Goal: Task Accomplishment & Management: Complete application form

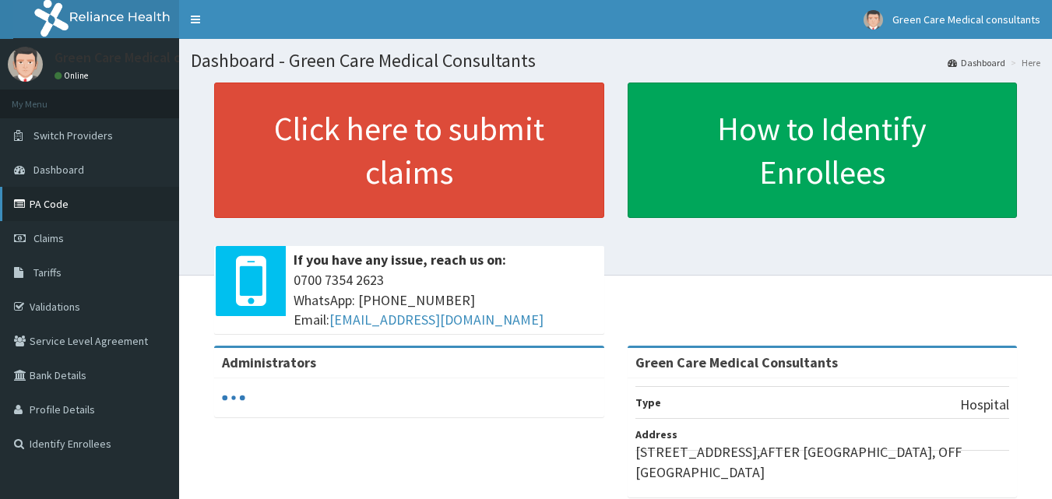
click at [72, 207] on link "PA Code" at bounding box center [89, 204] width 179 height 34
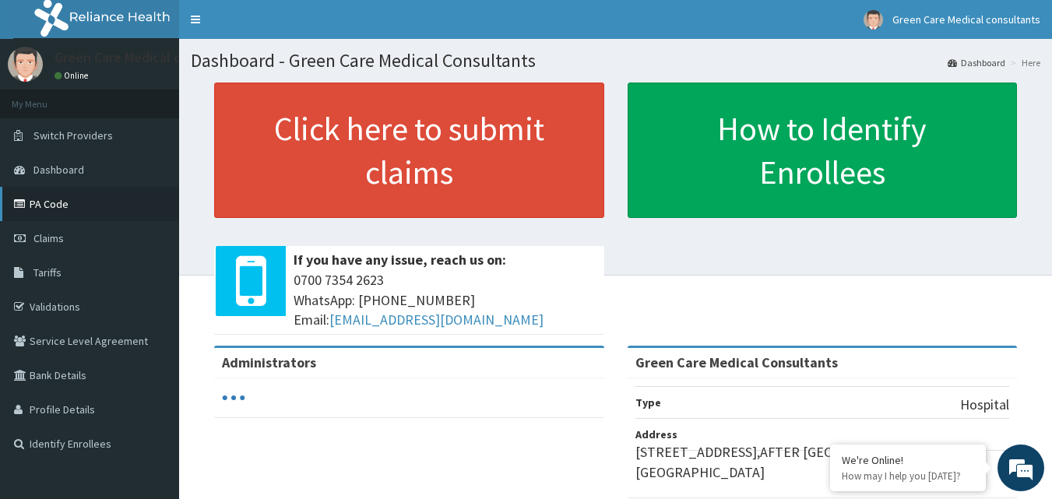
click at [69, 203] on link "PA Code" at bounding box center [89, 204] width 179 height 34
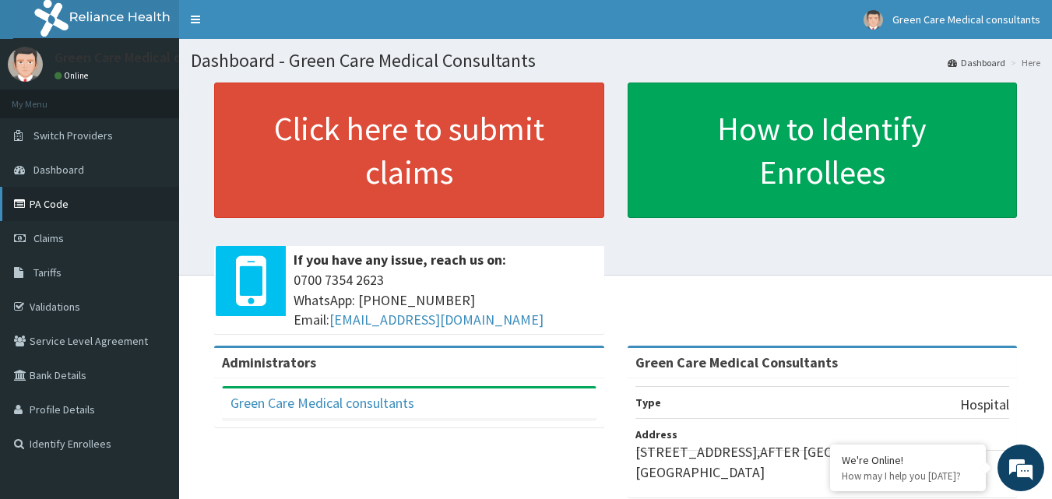
click at [23, 188] on link "PA Code" at bounding box center [89, 204] width 179 height 34
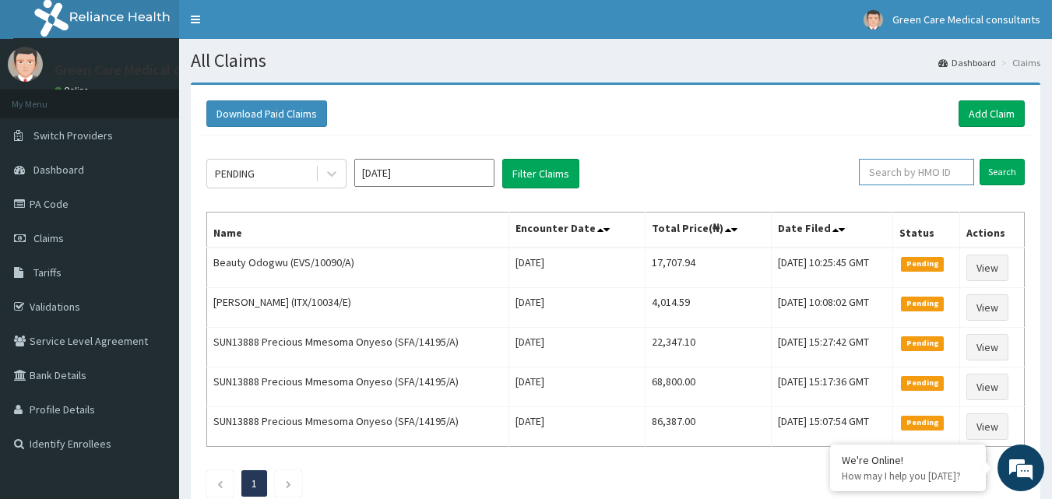
click at [910, 177] on input "text" at bounding box center [916, 172] width 115 height 26
paste input "HYD/10035/A"
type input "HYD/10035/A"
click at [1010, 171] on input "Search" at bounding box center [1001, 172] width 45 height 26
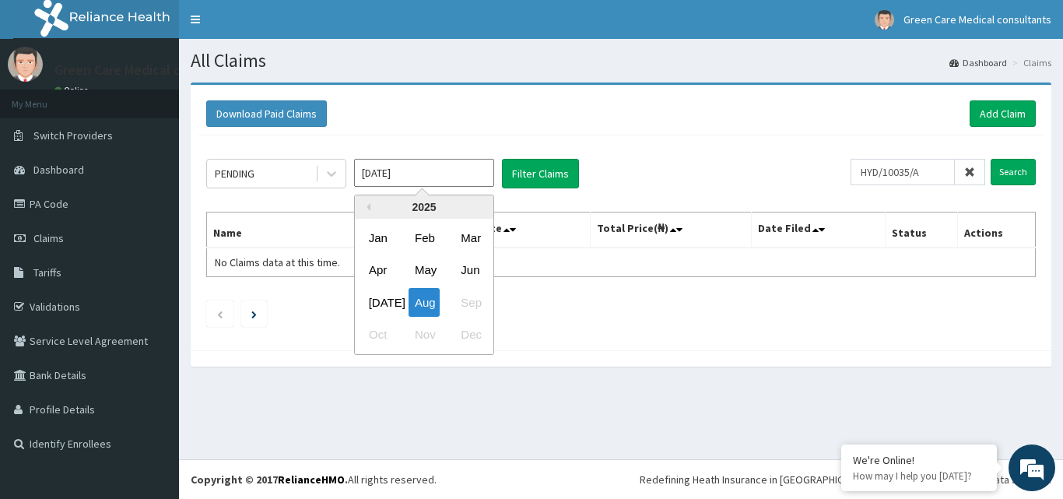
click at [381, 163] on input "[DATE]" at bounding box center [424, 173] width 140 height 28
click at [372, 297] on div "Jul" at bounding box center [378, 302] width 31 height 29
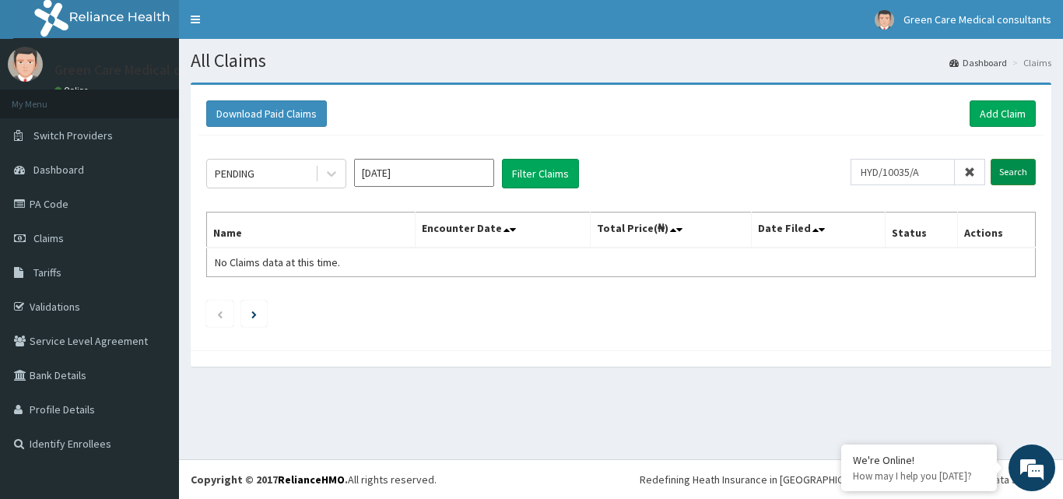
click at [1013, 170] on input "Search" at bounding box center [1013, 172] width 45 height 26
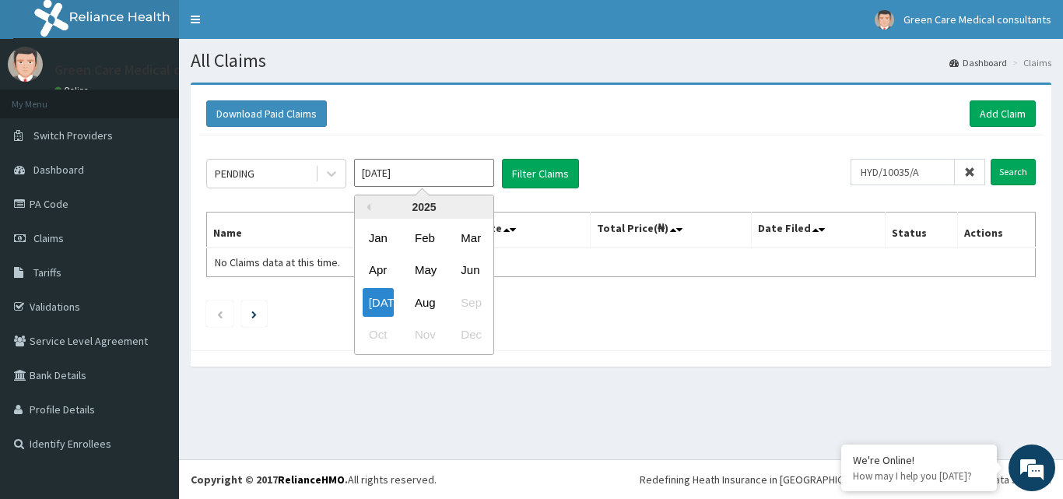
click at [372, 167] on input "Jul 2025" at bounding box center [424, 173] width 140 height 28
click at [472, 266] on div "Jun" at bounding box center [470, 270] width 31 height 29
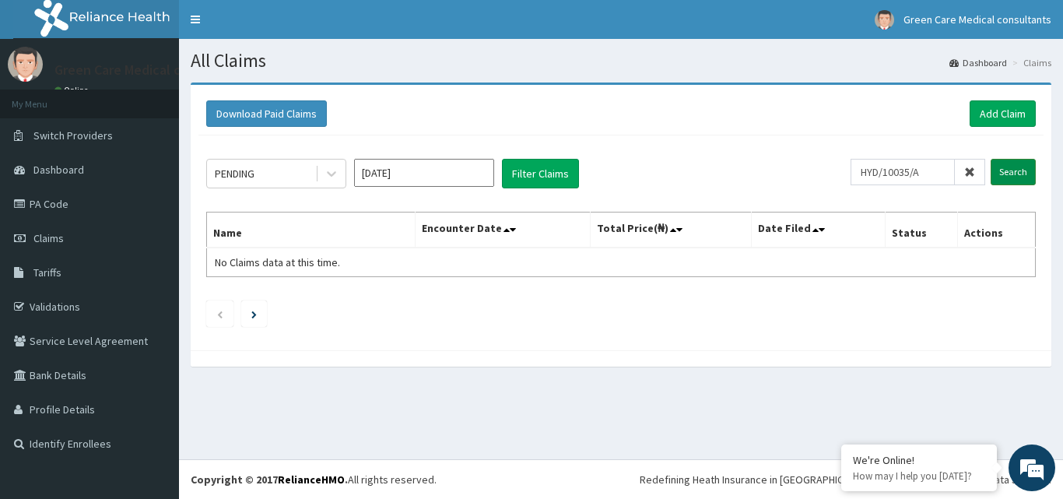
click at [1015, 161] on input "Search" at bounding box center [1013, 172] width 45 height 26
click at [376, 173] on input "Jun 2025" at bounding box center [424, 173] width 140 height 28
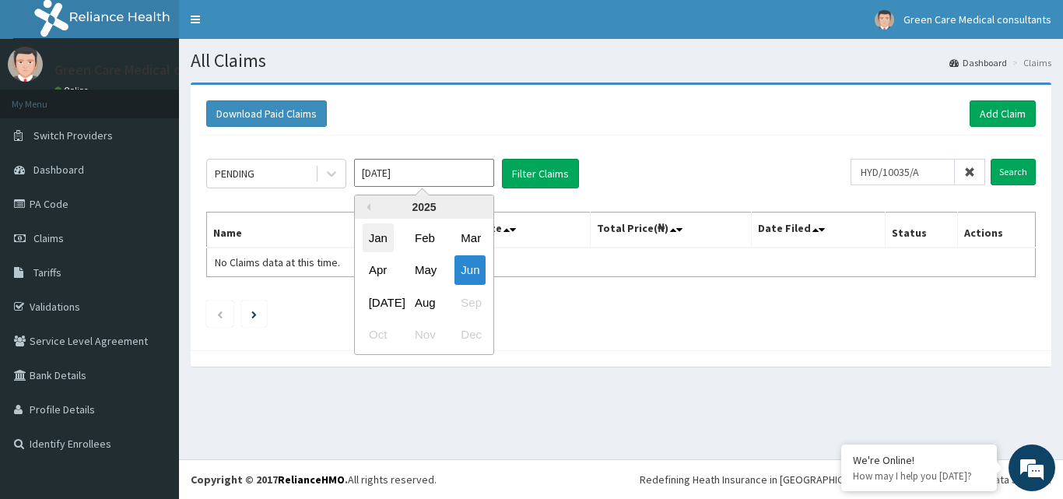
click at [374, 242] on div "Jan" at bounding box center [378, 237] width 31 height 29
type input "Jan 2025"
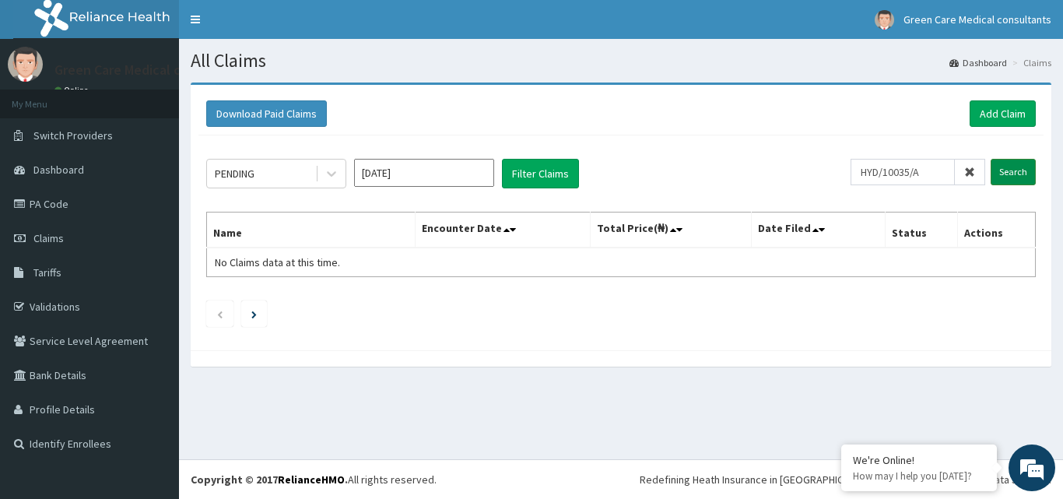
click at [1018, 169] on input "Search" at bounding box center [1013, 172] width 45 height 26
click at [525, 169] on button "Filter Claims" at bounding box center [540, 174] width 77 height 30
click at [76, 209] on link "PA Code" at bounding box center [89, 204] width 179 height 34
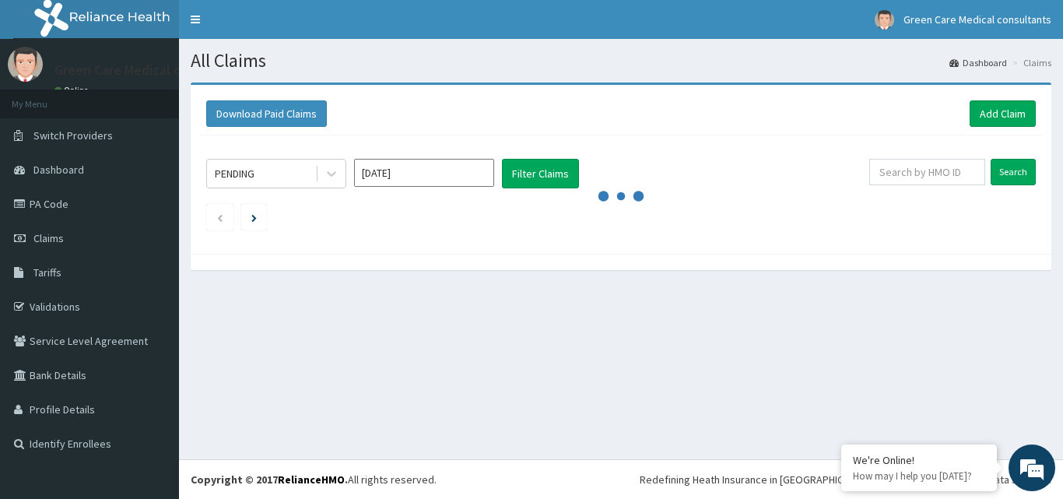
click at [781, 163] on div "PENDING Aug 2025 Filter Claims" at bounding box center [537, 174] width 663 height 30
click at [997, 115] on link "Add Claim" at bounding box center [1003, 113] width 66 height 26
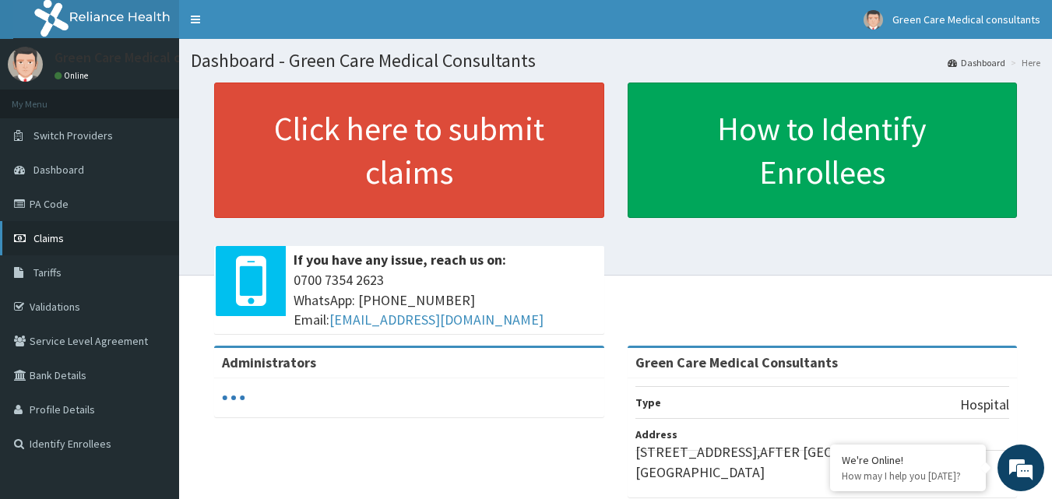
click at [36, 229] on link "Claims" at bounding box center [89, 238] width 179 height 34
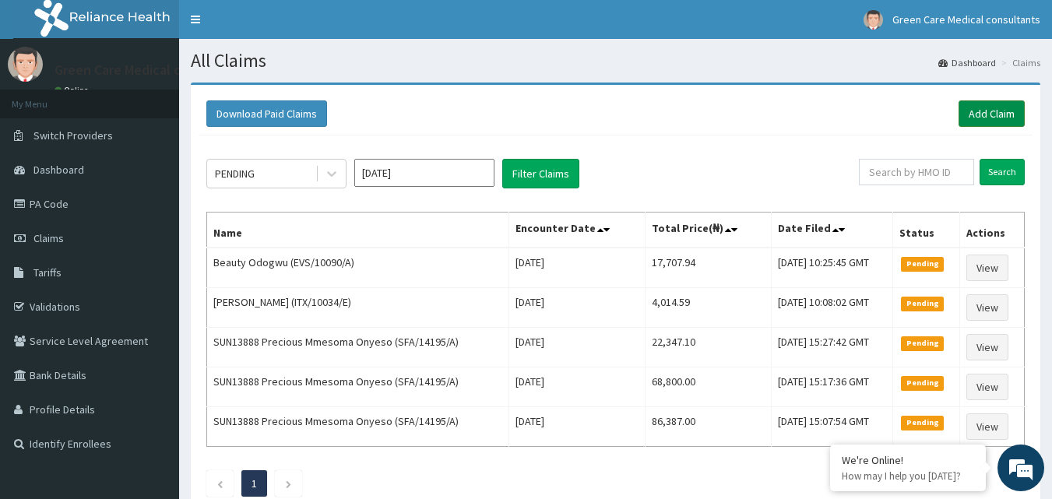
click at [967, 119] on link "Add Claim" at bounding box center [991, 113] width 66 height 26
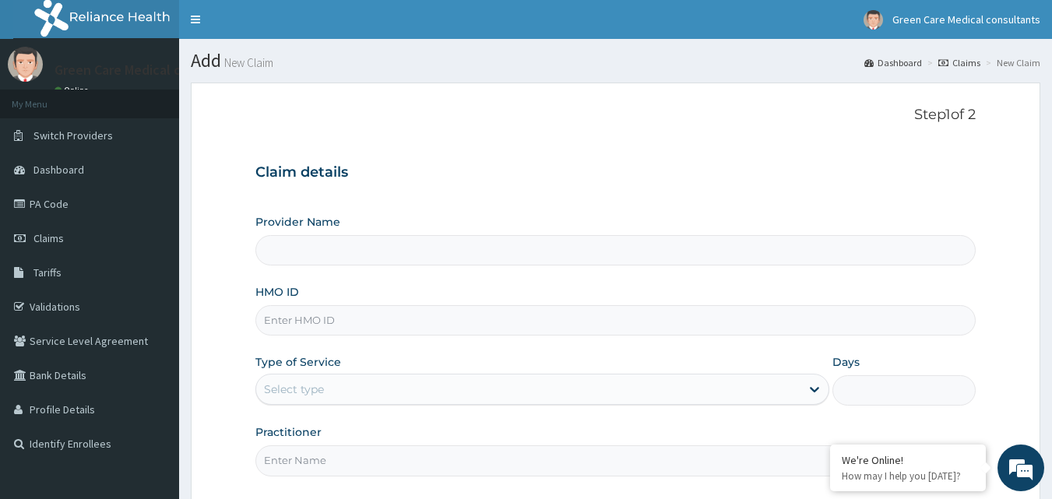
type input "Green Care Medical Consultants"
click at [349, 321] on input "HMO ID" at bounding box center [615, 320] width 721 height 30
type input "hyd/10035/a"
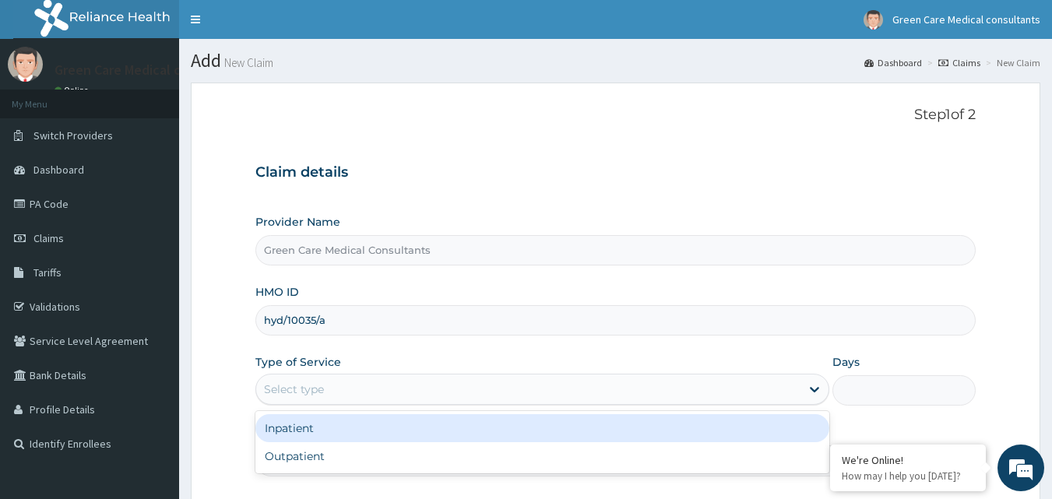
click at [733, 381] on div "Select type" at bounding box center [528, 389] width 544 height 25
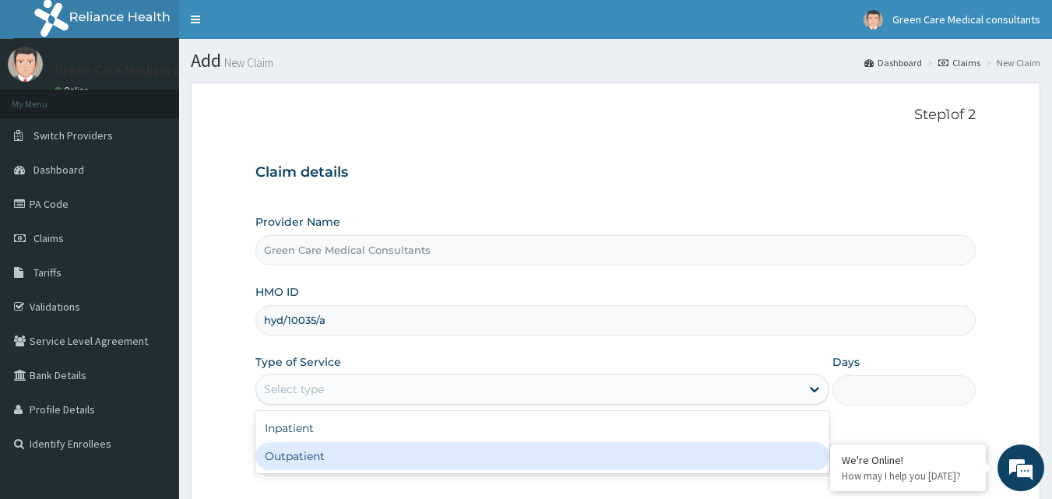
click at [457, 448] on div "Outpatient" at bounding box center [542, 456] width 574 height 28
type input "1"
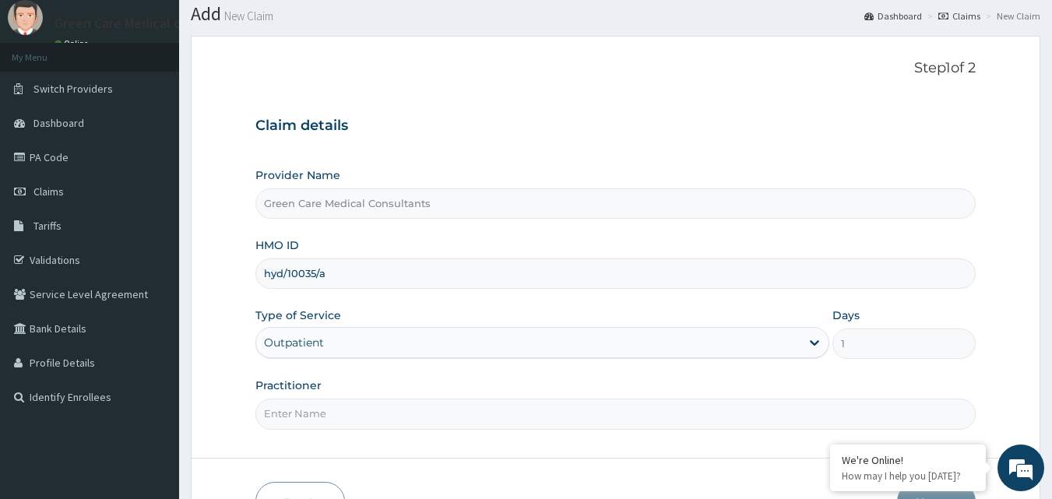
scroll to position [146, 0]
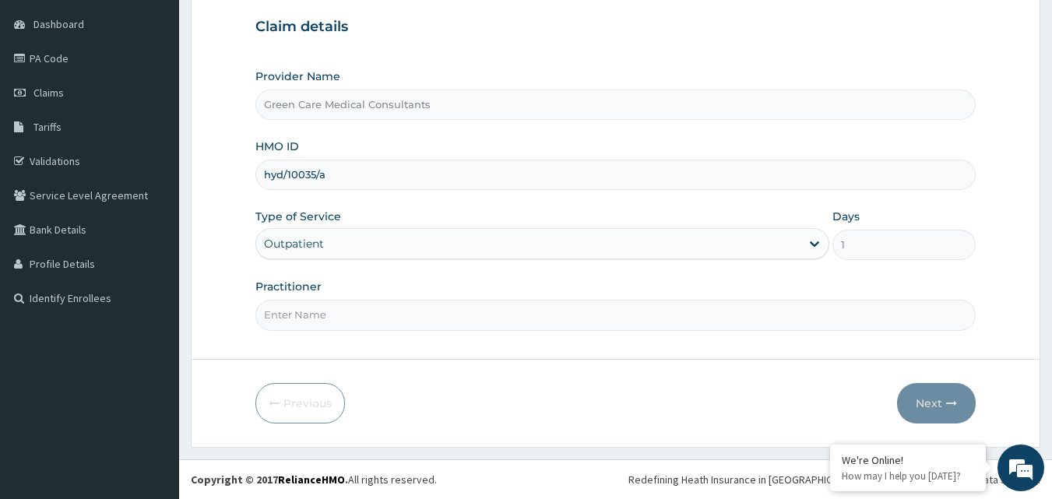
click at [655, 317] on input "Practitioner" at bounding box center [615, 315] width 721 height 30
type input "d"
type input "DR. BARA"
click at [941, 406] on button "Next" at bounding box center [936, 403] width 79 height 40
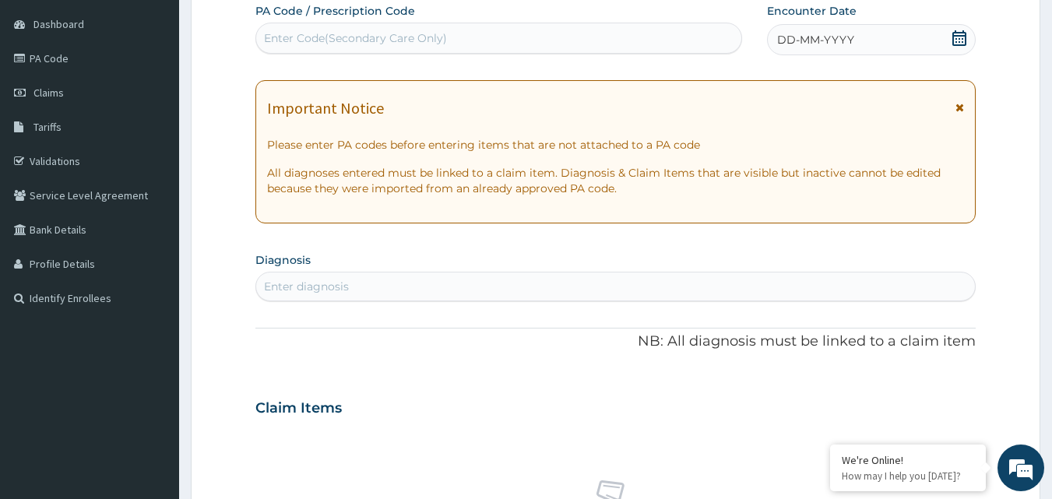
click at [435, 33] on div "Enter Code(Secondary Care Only)" at bounding box center [355, 38] width 183 height 16
paste input "PA/9EAC3C"
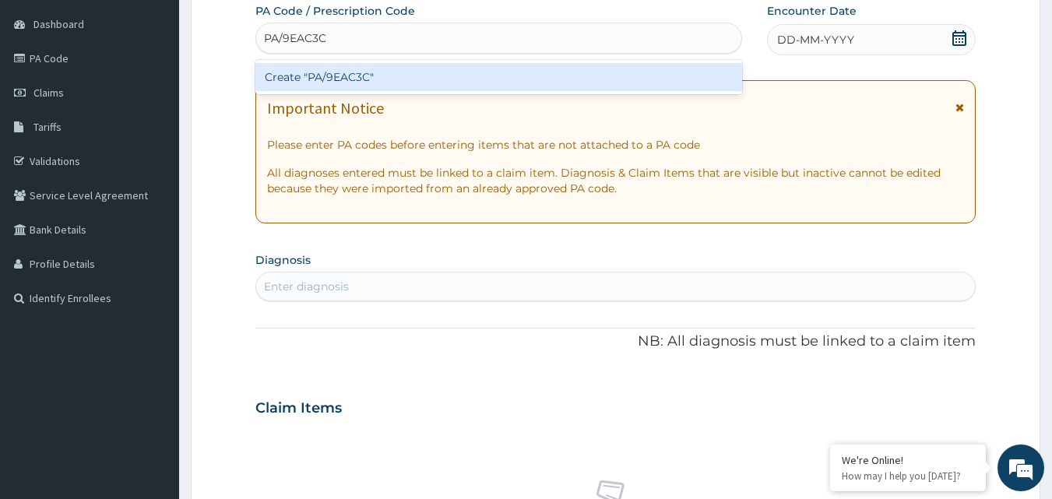
type input "PA/9EAC3C"
click at [509, 83] on div "Create "PA/9EAC3C"" at bounding box center [498, 77] width 487 height 28
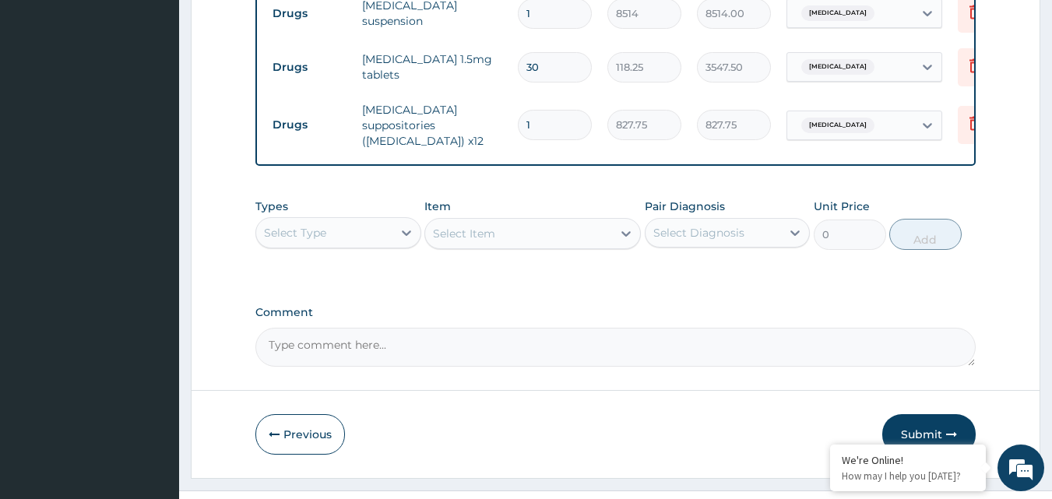
scroll to position [715, 0]
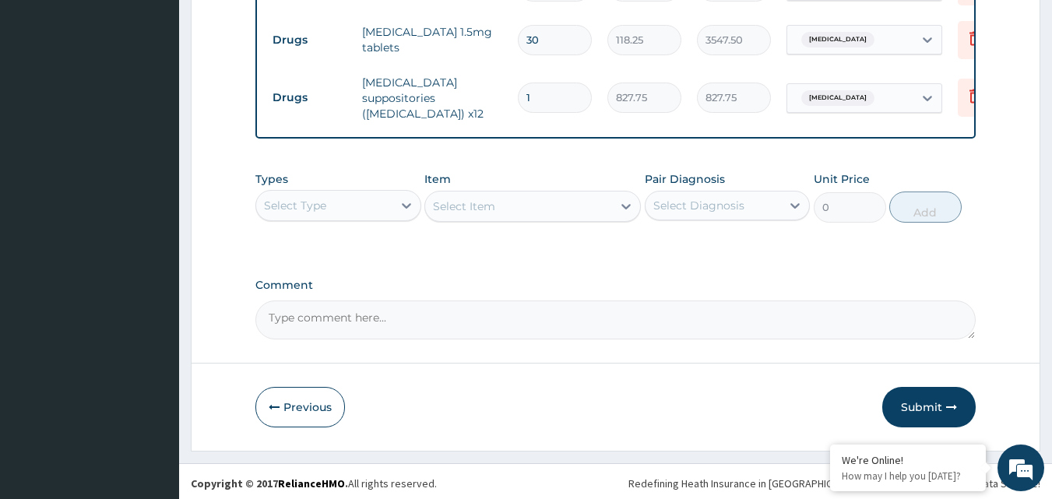
click at [353, 217] on div "Select Type" at bounding box center [324, 205] width 136 height 25
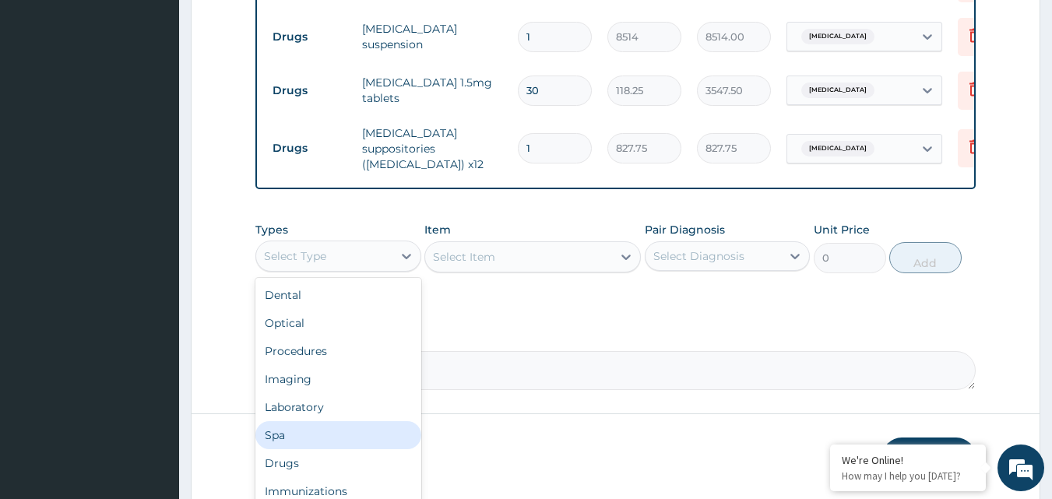
scroll to position [638, 0]
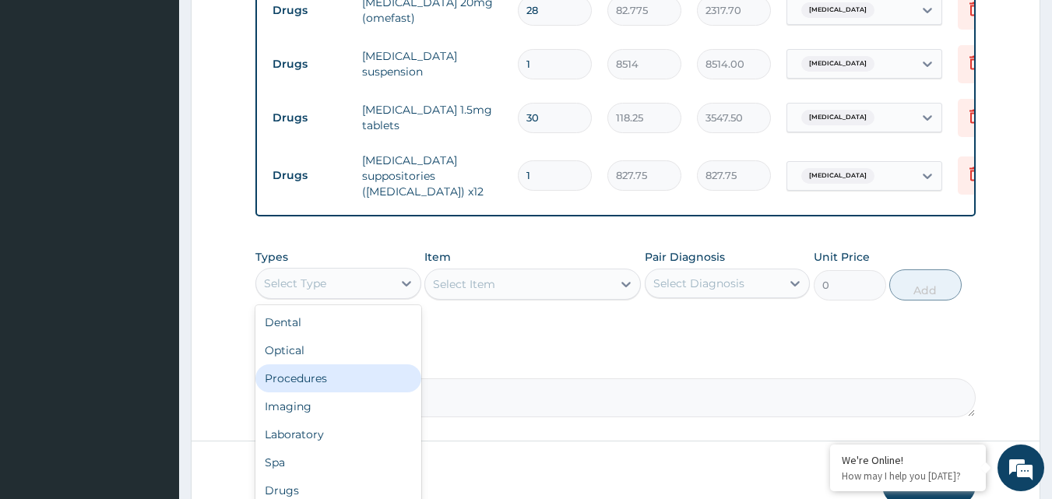
click at [339, 377] on div "Procedures" at bounding box center [338, 378] width 166 height 28
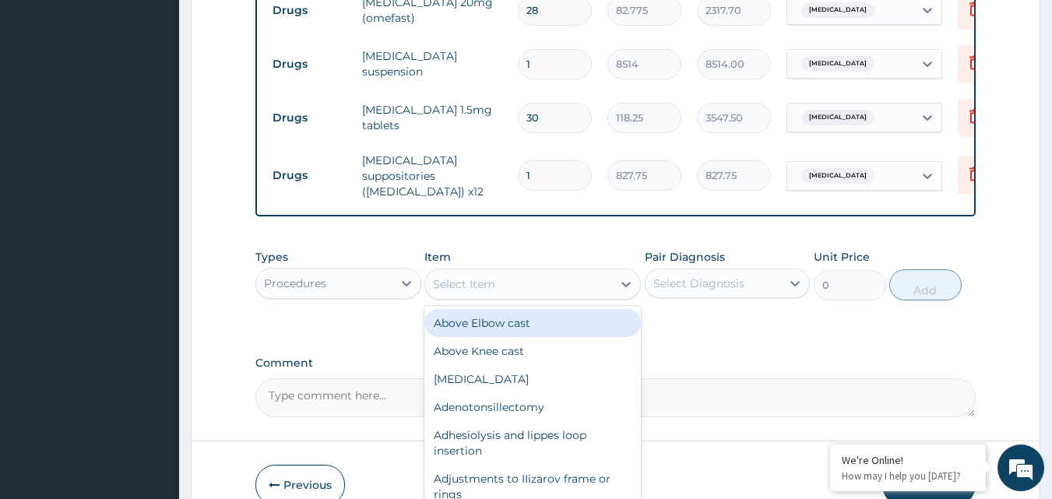
click at [504, 294] on div "Select Item" at bounding box center [518, 284] width 187 height 25
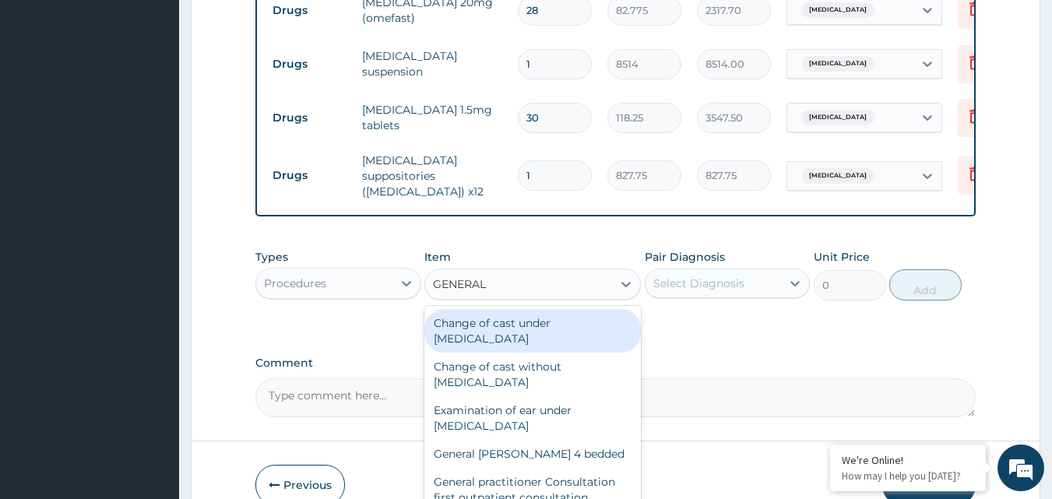
type input "GENERAL P"
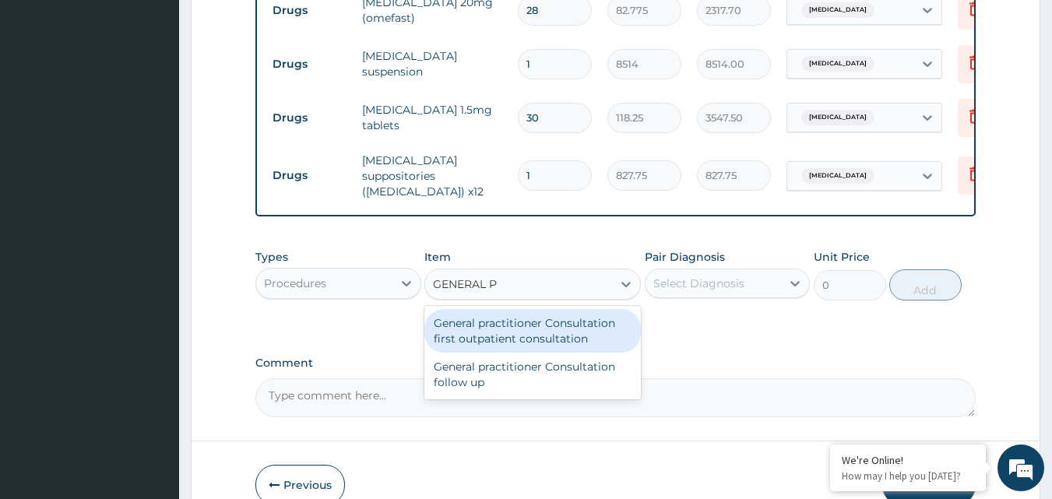
click at [508, 341] on div "General practitioner Consultation first outpatient consultation" at bounding box center [532, 331] width 216 height 44
type input "3547.5"
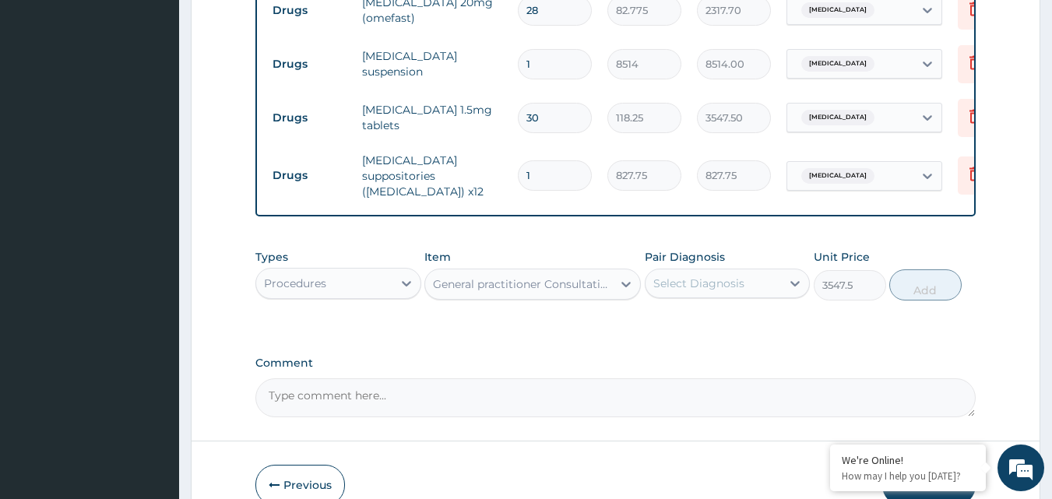
click at [729, 290] on div "Select Diagnosis" at bounding box center [698, 284] width 91 height 16
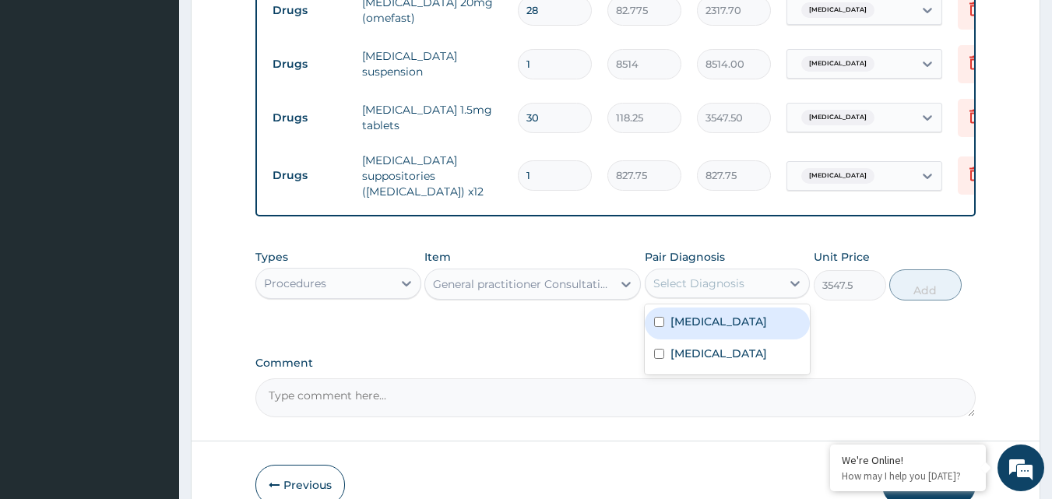
click at [685, 326] on label "Peptic ulcer" at bounding box center [718, 322] width 97 height 16
checkbox input "true"
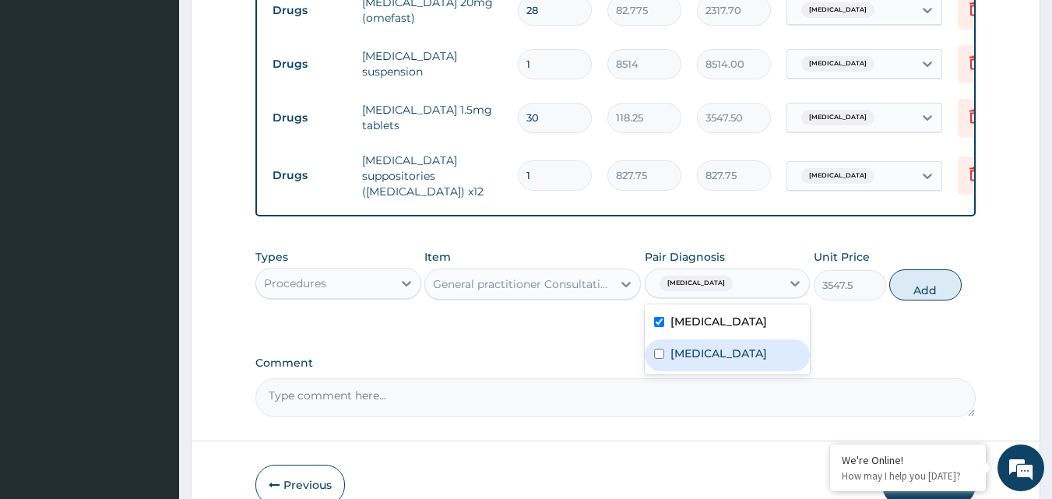
drag, startPoint x: 703, startPoint y: 360, endPoint x: 722, endPoint y: 359, distance: 19.5
click at [705, 360] on label "Hypertensive heart disease" at bounding box center [718, 354] width 97 height 16
checkbox input "true"
click at [940, 294] on button "Add" at bounding box center [925, 284] width 72 height 31
type input "0"
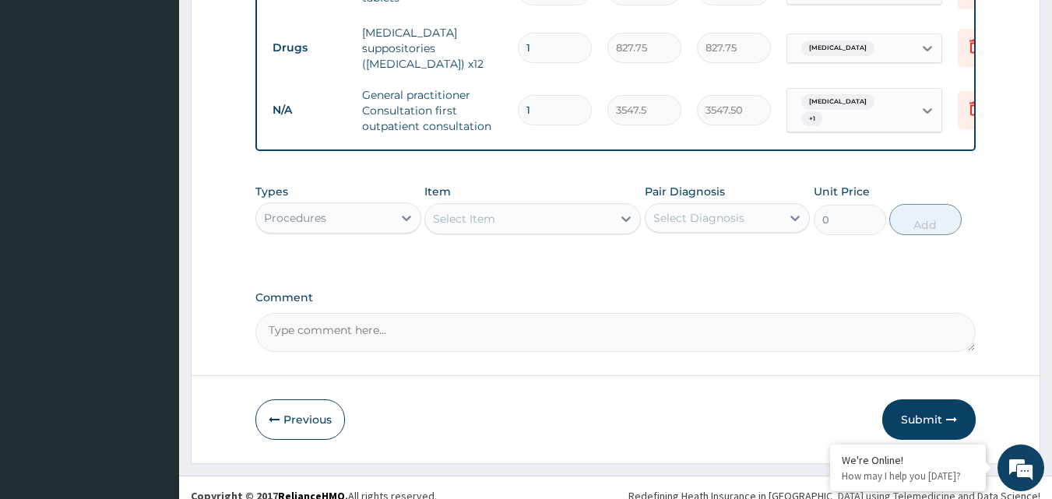
scroll to position [785, 0]
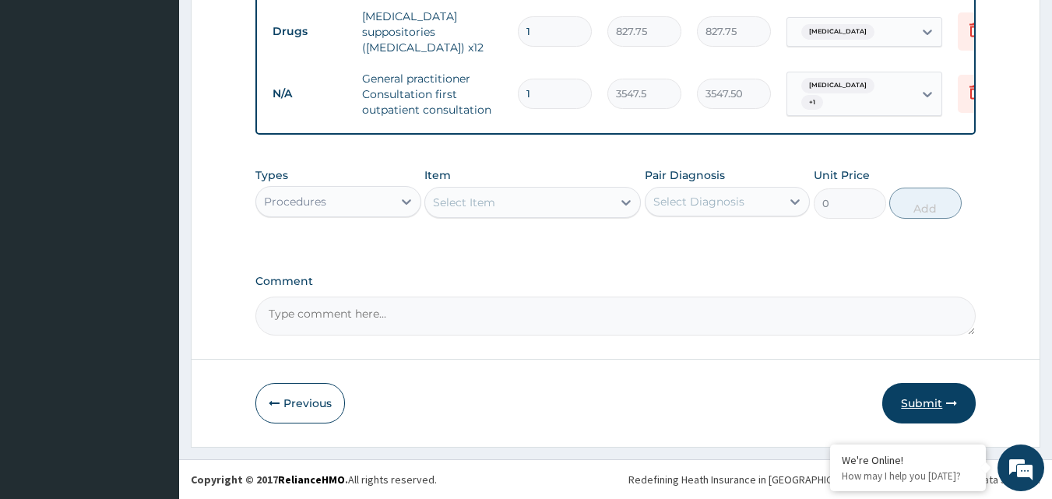
click at [894, 401] on button "Submit" at bounding box center [928, 403] width 93 height 40
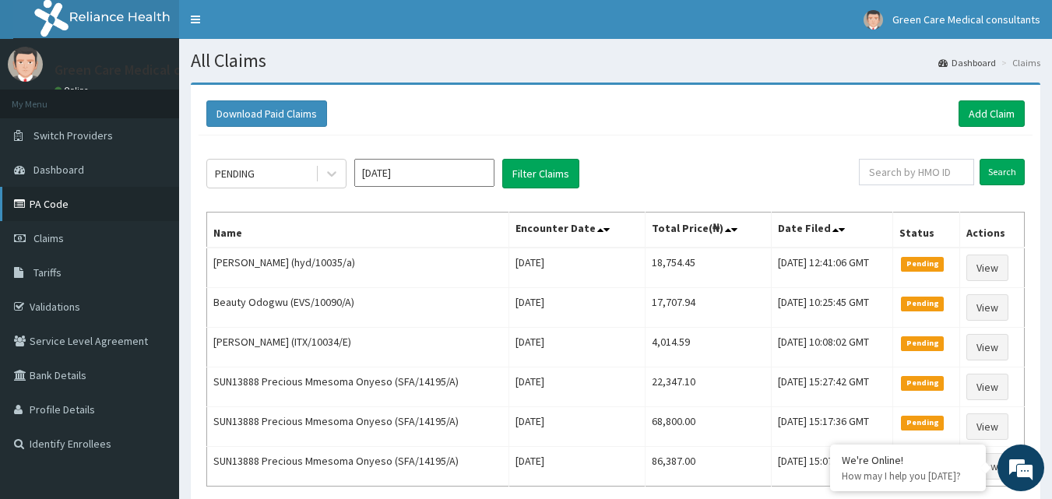
click at [48, 209] on link "PA Code" at bounding box center [89, 204] width 179 height 34
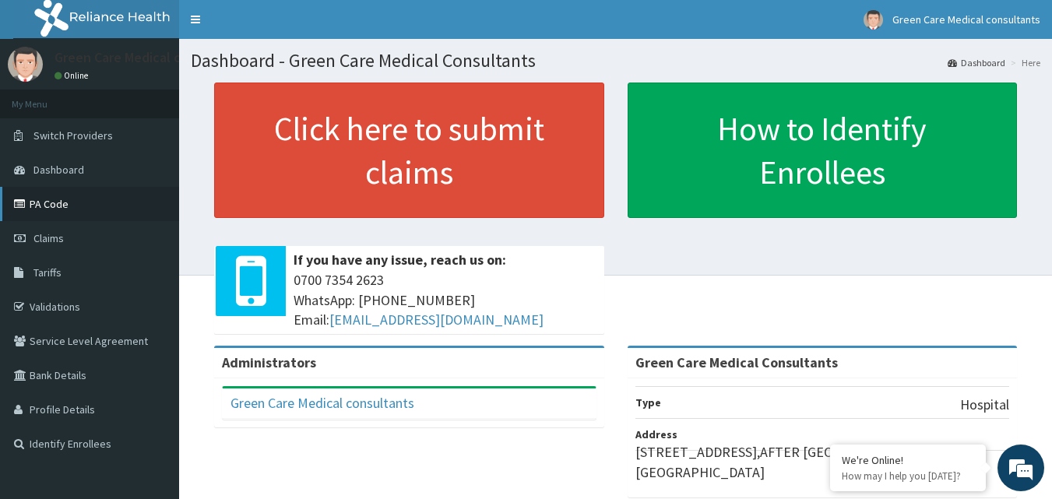
click at [65, 200] on link "PA Code" at bounding box center [89, 204] width 179 height 34
click at [44, 206] on link "PA Code" at bounding box center [89, 204] width 179 height 34
click at [47, 208] on link "PA Code" at bounding box center [89, 204] width 179 height 34
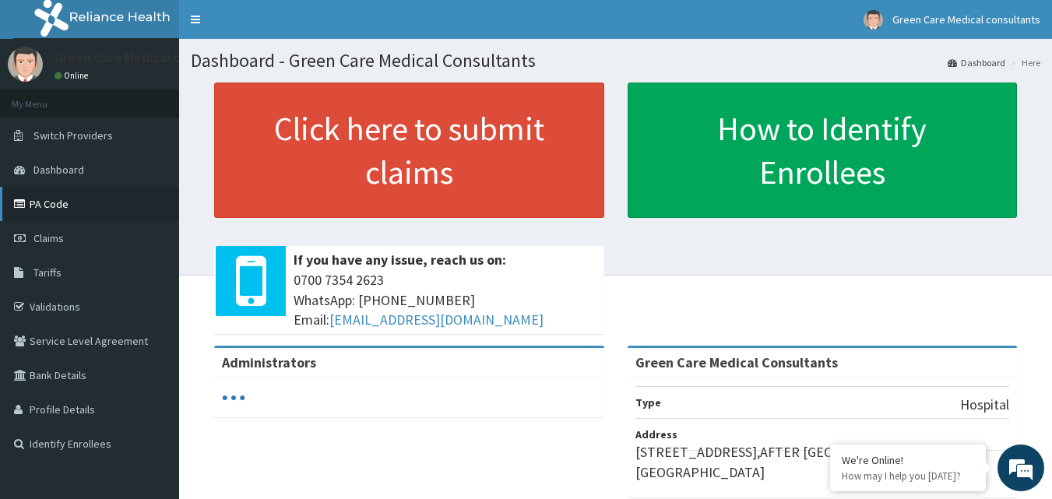
click at [94, 199] on link "PA Code" at bounding box center [89, 204] width 179 height 34
click at [68, 203] on link "PA Code" at bounding box center [89, 204] width 179 height 34
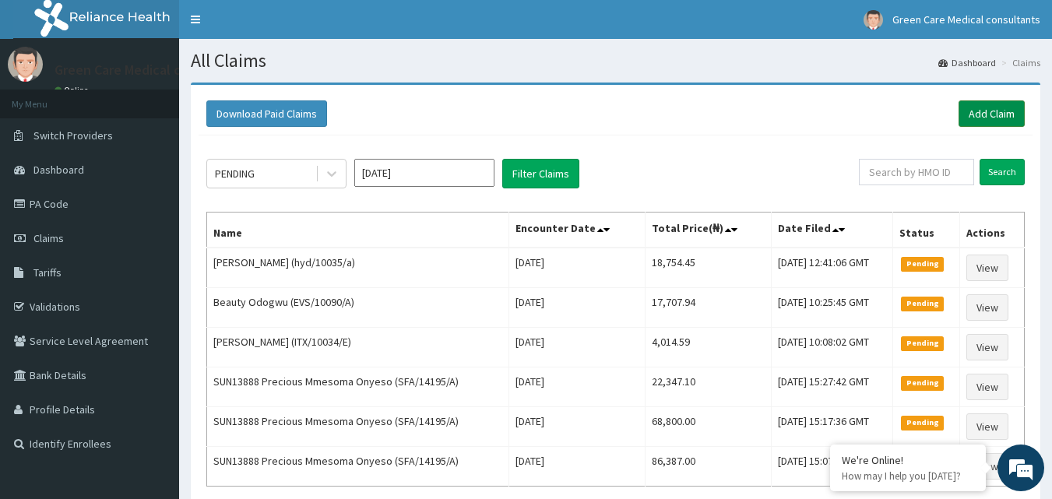
click at [1007, 119] on link "Add Claim" at bounding box center [991, 113] width 66 height 26
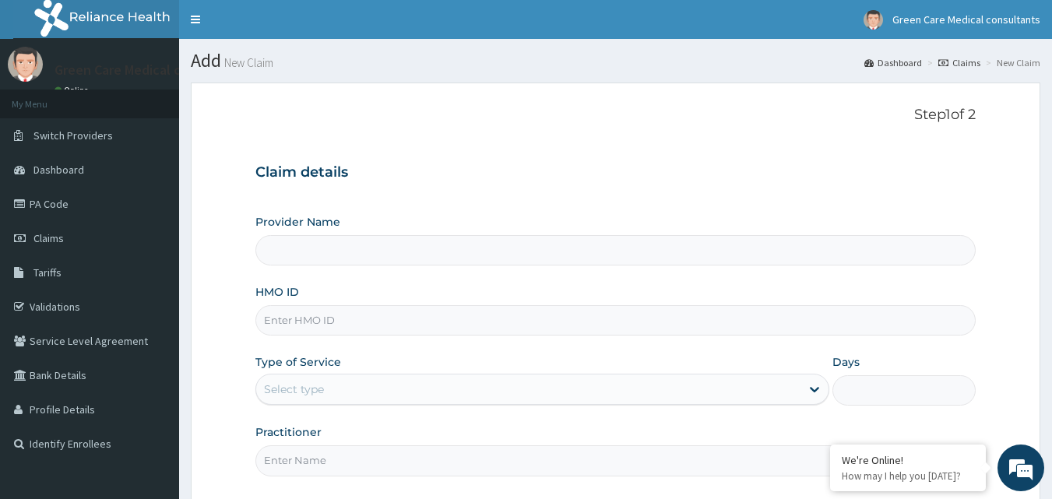
click at [448, 314] on input "HMO ID" at bounding box center [615, 320] width 721 height 30
type input "ITX"
type input "Green Care Medical Consultants"
type input "ITX/10034/D"
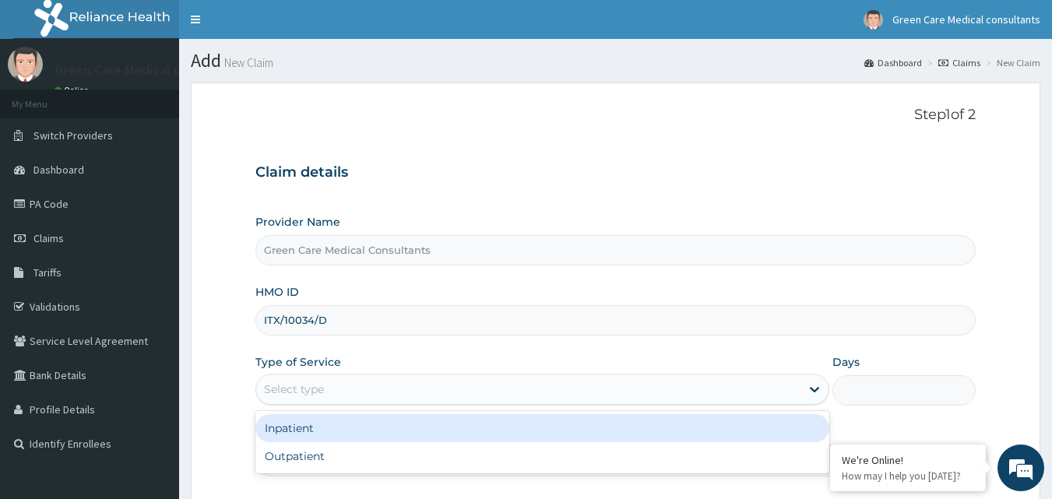
click at [414, 388] on div "Select type" at bounding box center [528, 389] width 544 height 25
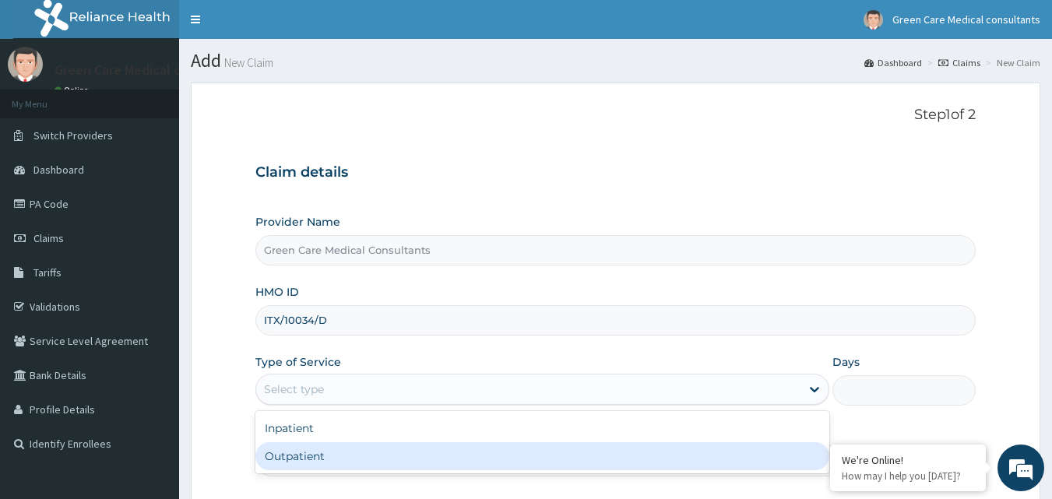
click at [367, 455] on div "Outpatient" at bounding box center [542, 456] width 574 height 28
type input "1"
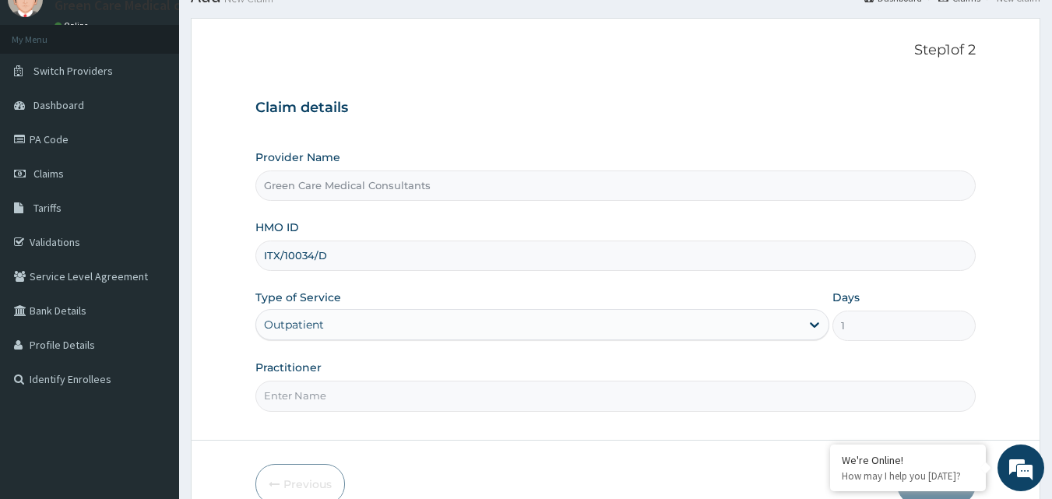
scroll to position [146, 0]
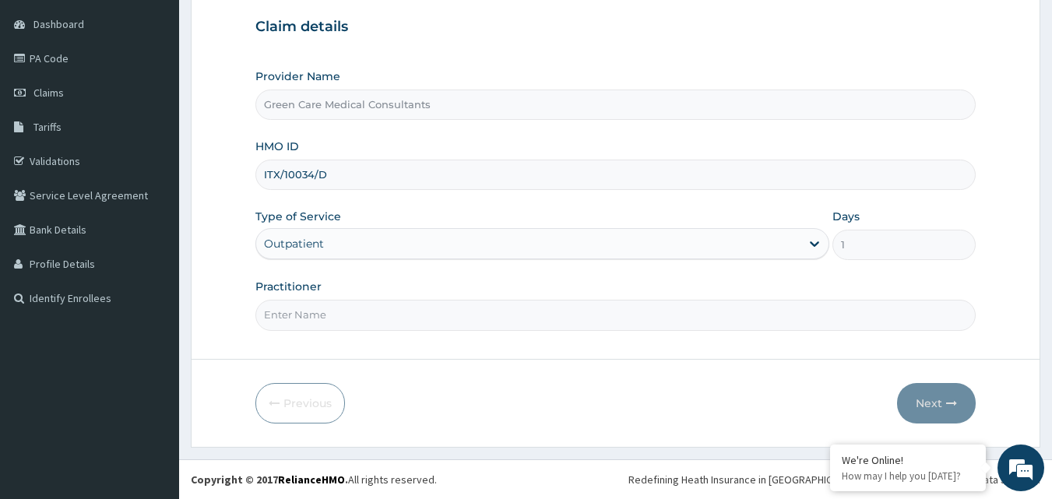
click at [397, 301] on input "Practitioner" at bounding box center [615, 315] width 721 height 30
type input "DR. BARA"
click at [937, 391] on button "Next" at bounding box center [936, 403] width 79 height 40
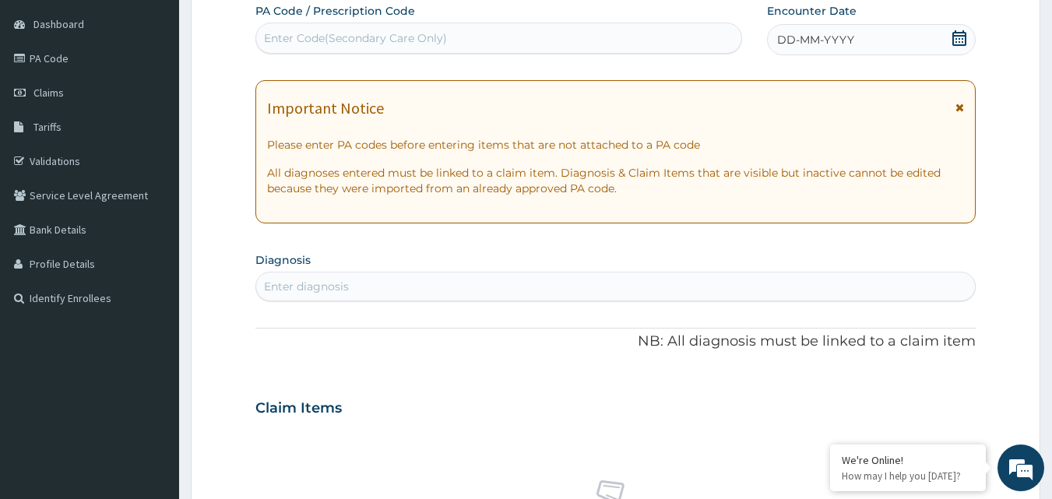
click at [281, 31] on div "Enter Code(Secondary Care Only)" at bounding box center [355, 38] width 183 height 16
paste input "PA/A1499F"
type input "PA/A1499F"
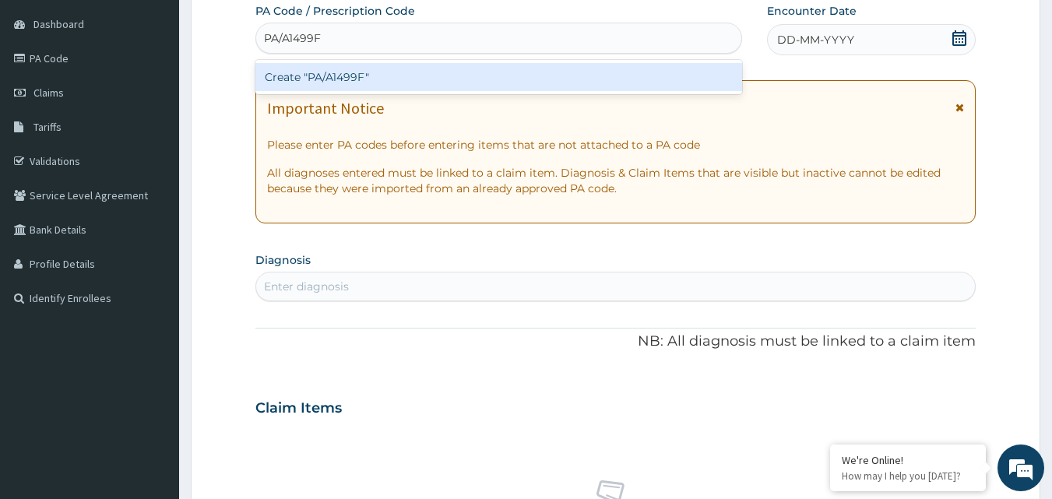
click at [297, 80] on div "Create "PA/A1499F"" at bounding box center [498, 77] width 487 height 28
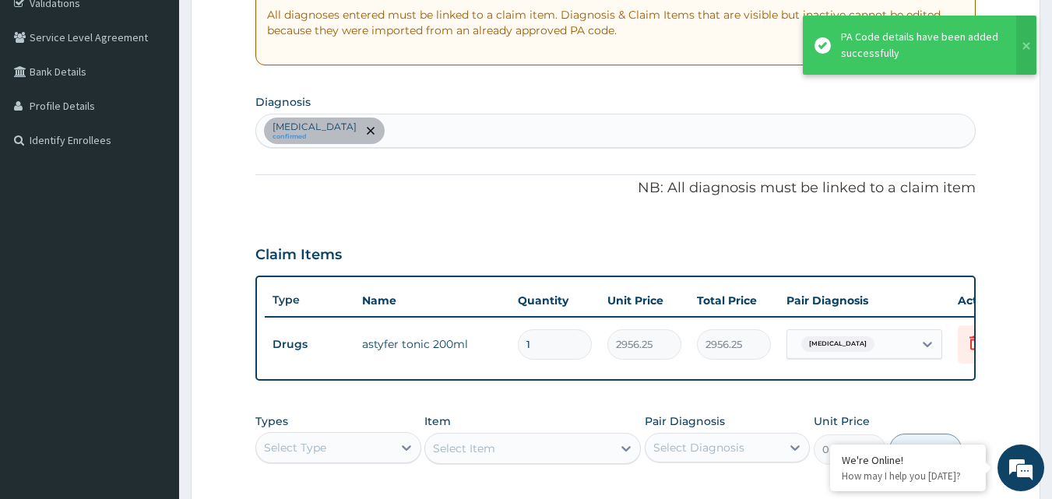
scroll to position [311, 0]
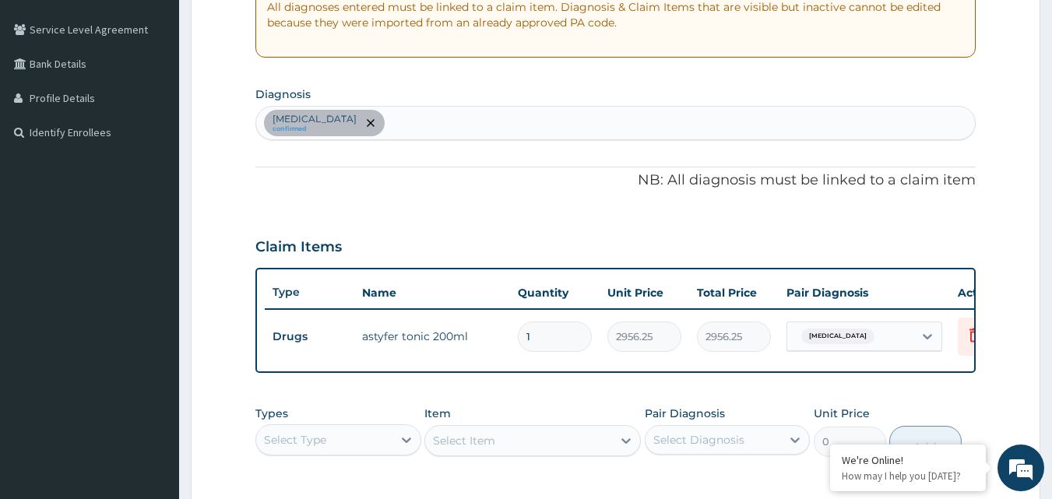
click at [394, 123] on div "Anemia confirmed" at bounding box center [615, 123] width 719 height 33
type input "UPPER RESPIRAT"
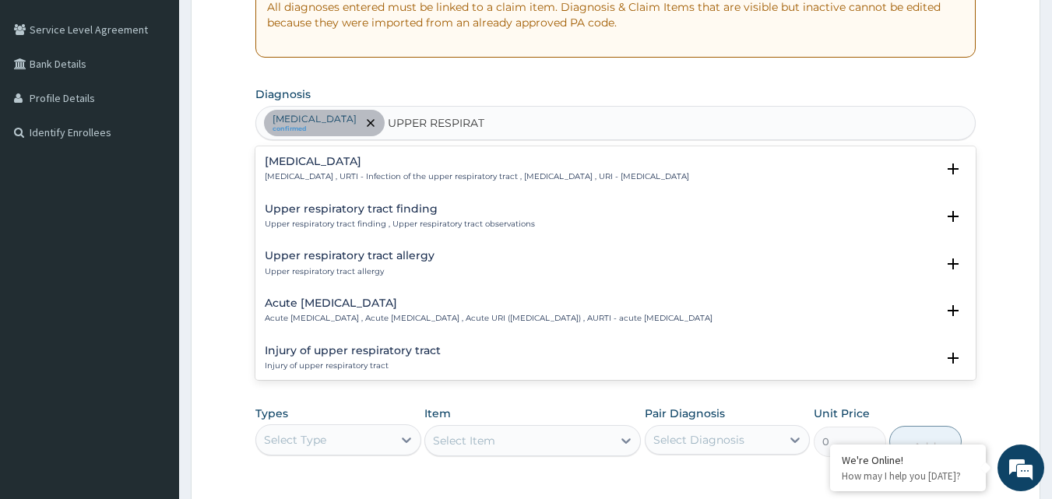
click at [356, 153] on div "Upper respiratory infection Upper respiratory infection , URTI - Infection of t…" at bounding box center [615, 172] width 721 height 47
click at [371, 171] on p "Upper respiratory infection , URTI - Infection of the upper respiratory tract ,…" at bounding box center [477, 176] width 424 height 11
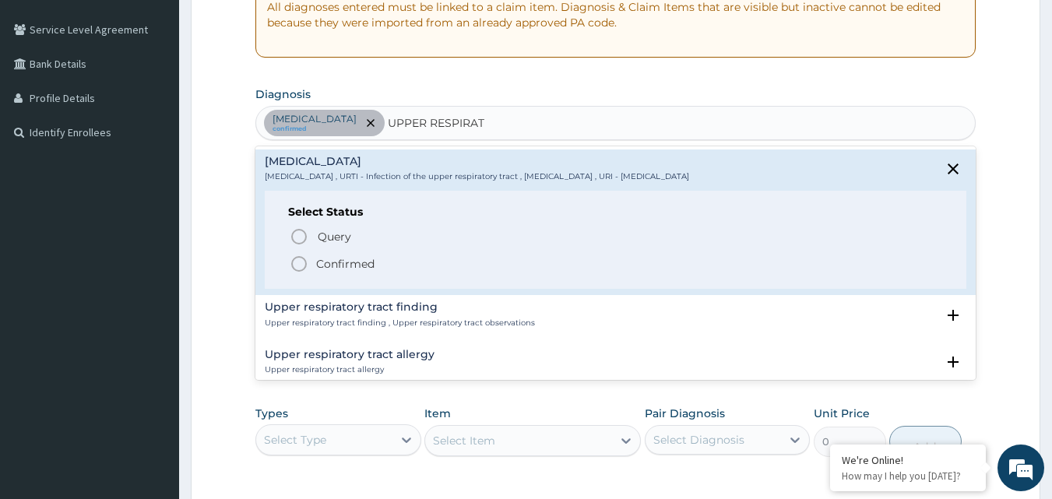
click at [341, 269] on p "Confirmed" at bounding box center [345, 264] width 58 height 16
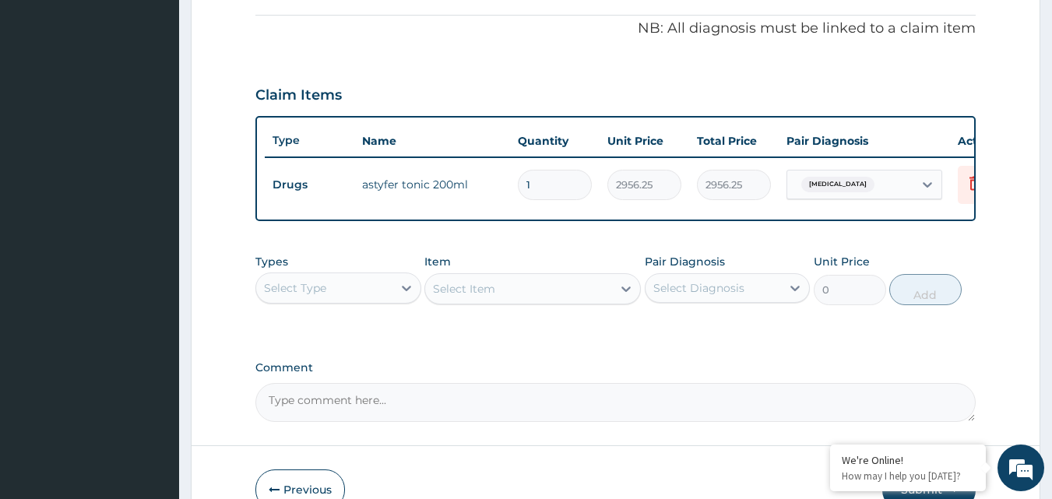
scroll to position [545, 0]
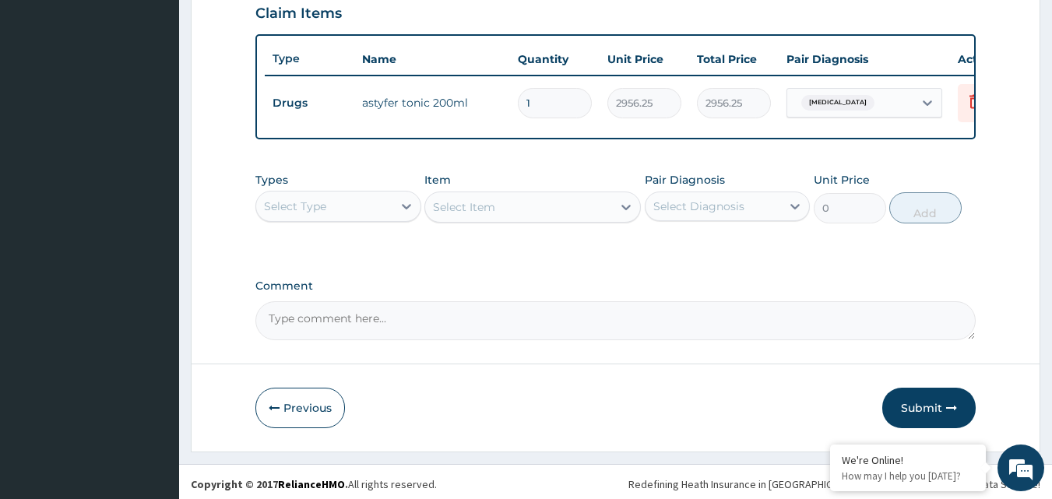
click at [353, 214] on div "Select Type" at bounding box center [324, 206] width 136 height 25
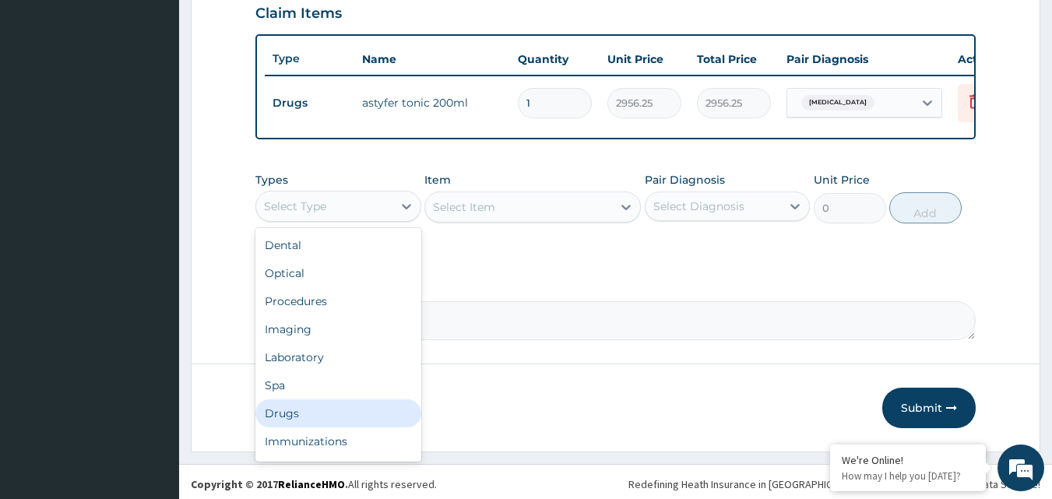
click at [290, 426] on div "Drugs" at bounding box center [338, 413] width 166 height 28
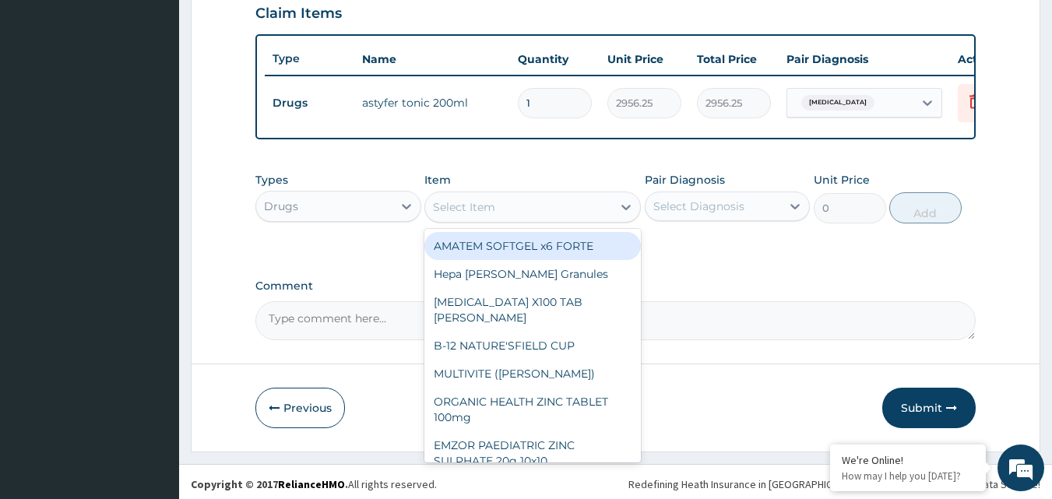
click at [494, 215] on div "Select Item" at bounding box center [464, 207] width 62 height 16
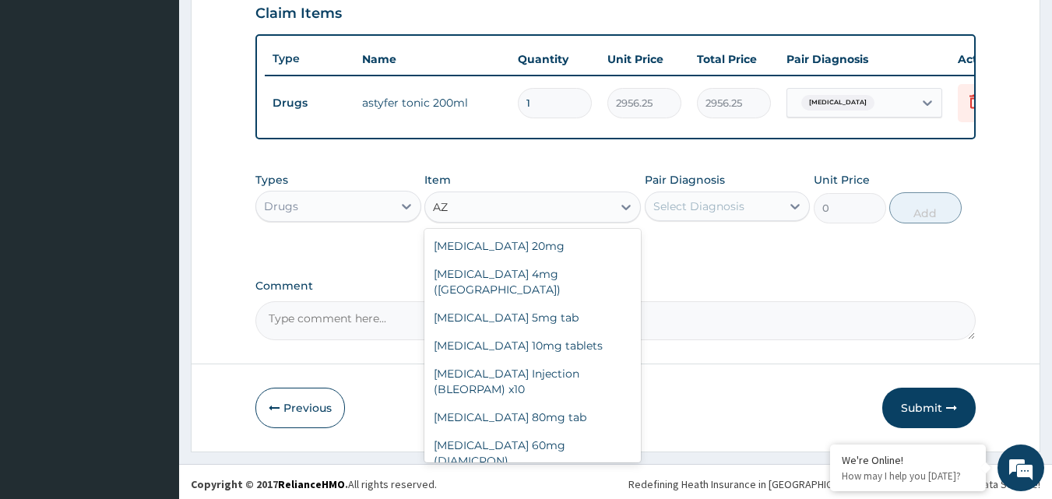
type input "A"
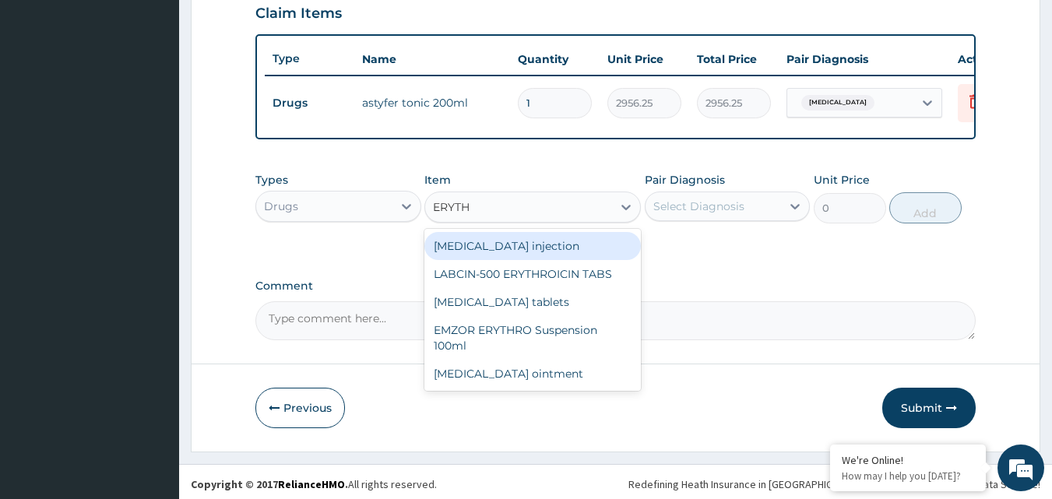
type input "ERYTHR"
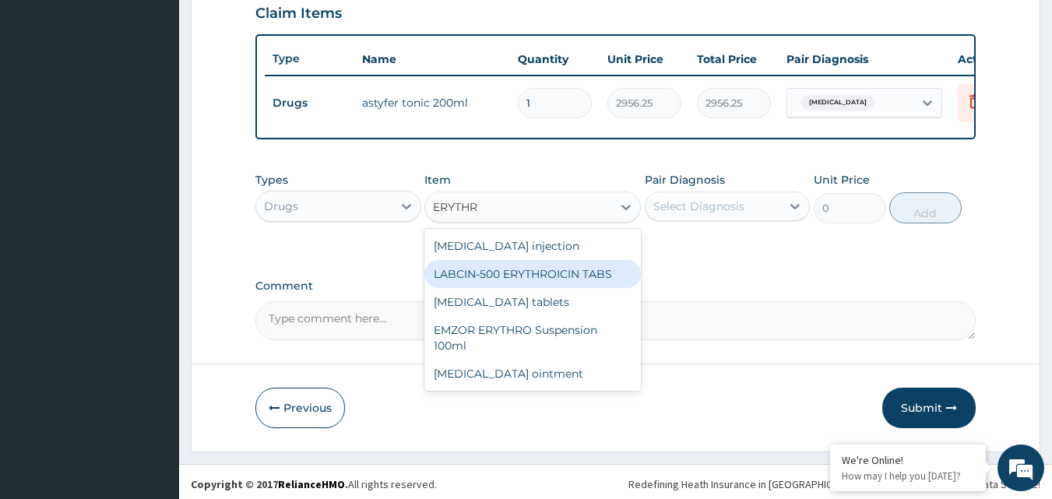
click at [521, 282] on div "LABCIN-500 ERYTHROICIN TABS" at bounding box center [532, 274] width 216 height 28
type input "218.7625"
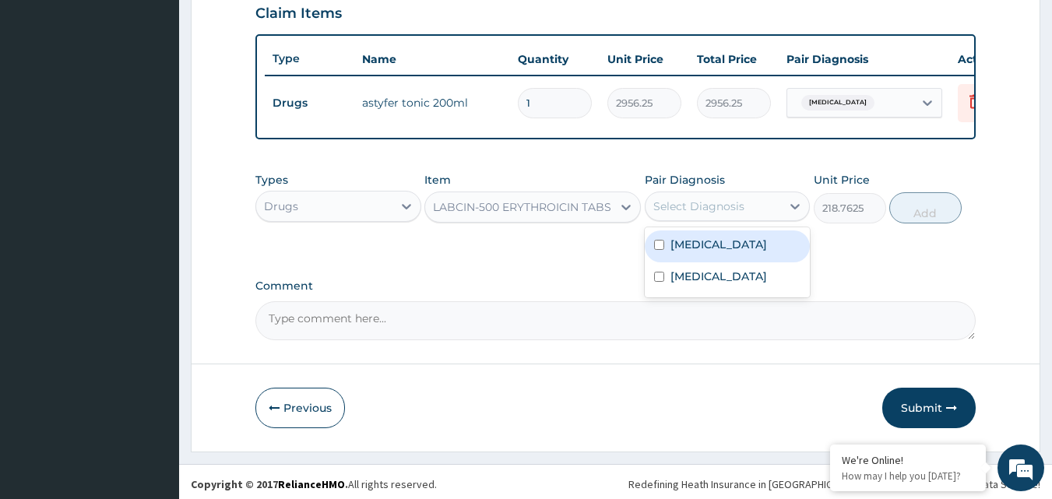
click at [723, 214] on div "Select Diagnosis" at bounding box center [698, 207] width 91 height 16
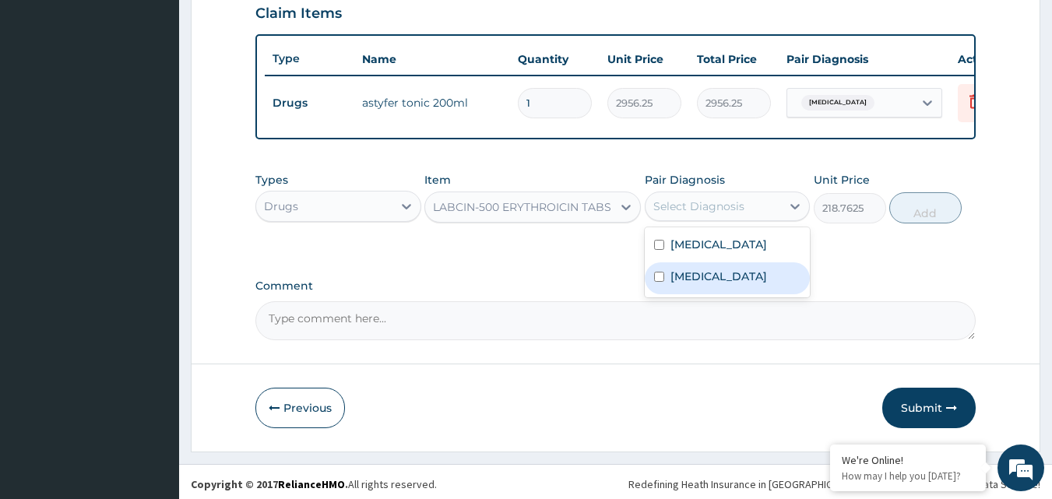
click at [693, 284] on label "Upper respiratory infection" at bounding box center [718, 277] width 97 height 16
checkbox input "true"
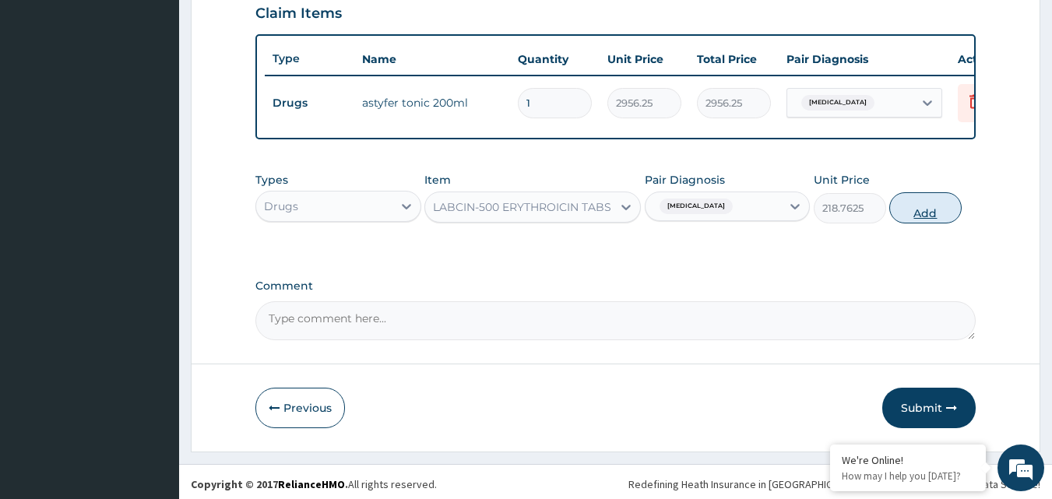
click at [922, 214] on button "Add" at bounding box center [925, 207] width 72 height 31
type input "0"
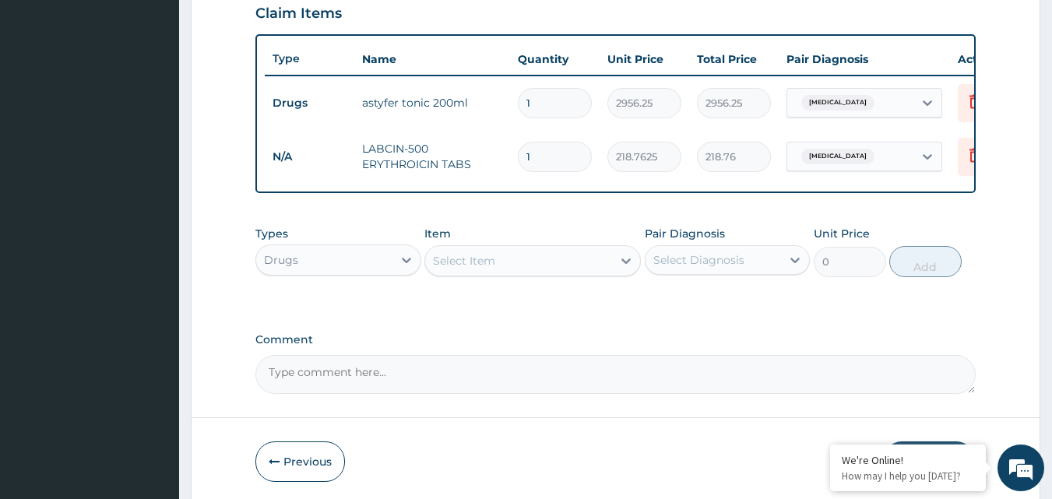
type input "10"
type input "2187.63"
type input "1"
type input "218.76"
type input "15"
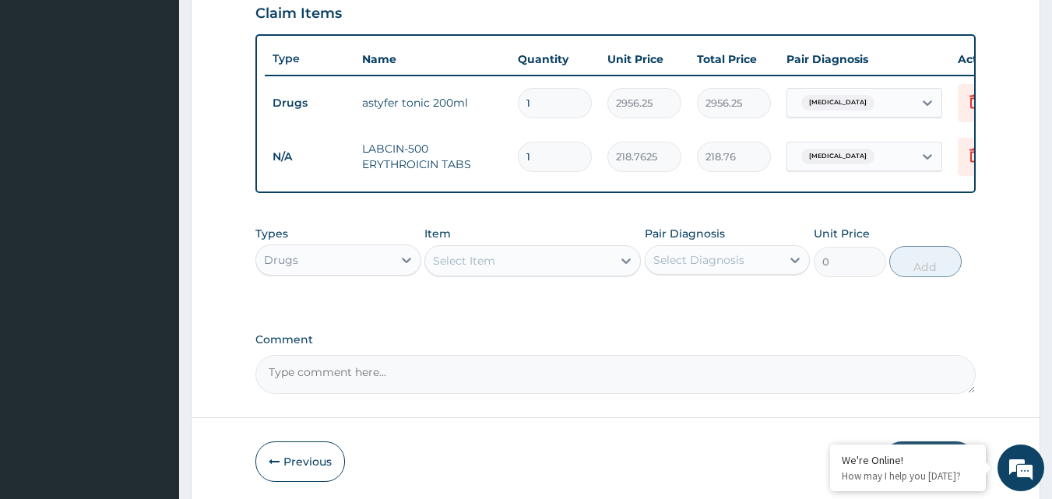
type input "3281.44"
click at [700, 346] on label "Comment" at bounding box center [615, 339] width 721 height 13
click at [700, 355] on textarea "Comment" at bounding box center [615, 374] width 721 height 39
click at [536, 151] on input "15" at bounding box center [555, 157] width 74 height 30
type input "1"
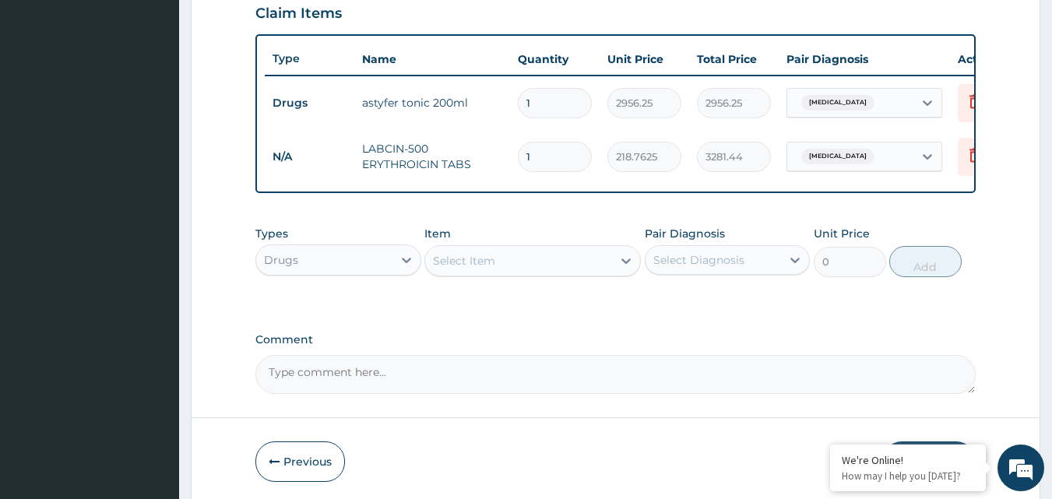
type input "218.76"
type input "10"
type input "2187.63"
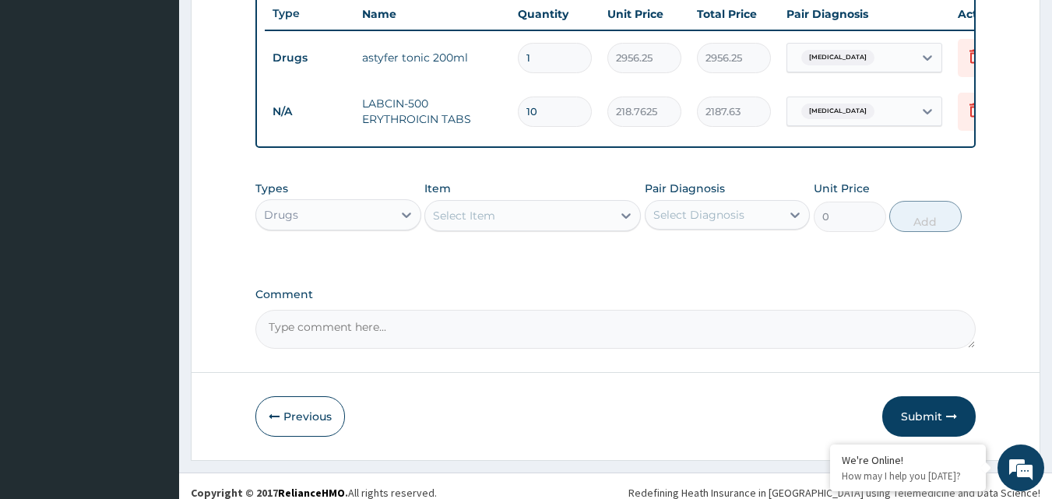
scroll to position [615, 0]
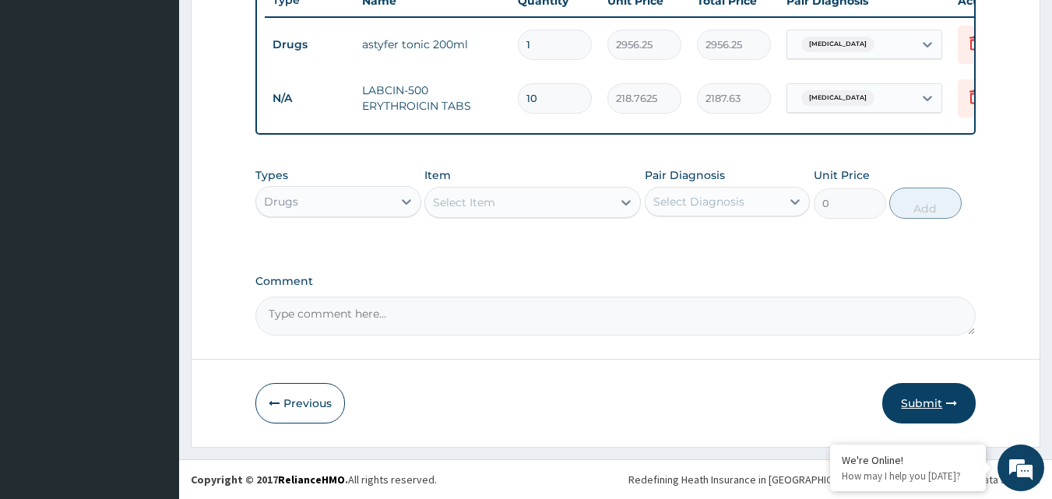
type input "10"
click at [936, 395] on button "Submit" at bounding box center [928, 403] width 93 height 40
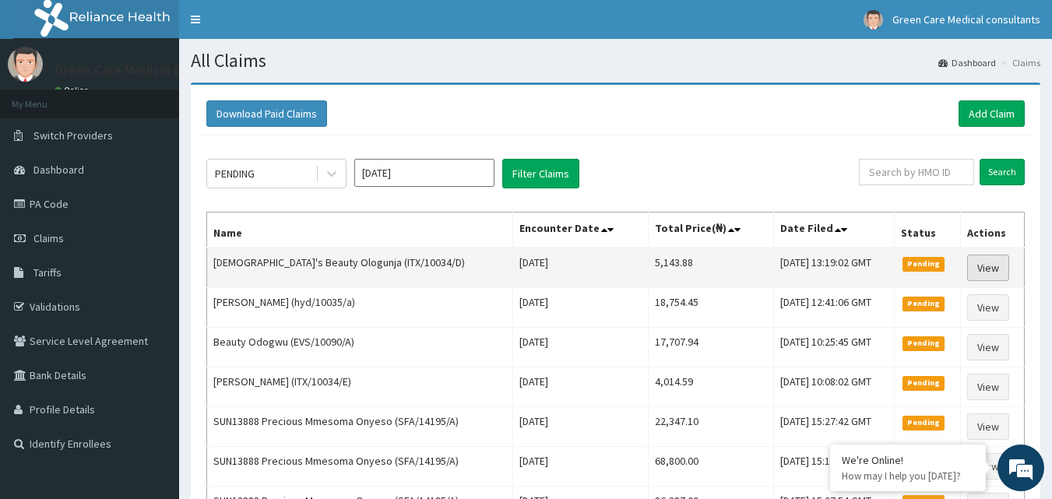
click at [979, 263] on link "View" at bounding box center [988, 268] width 42 height 26
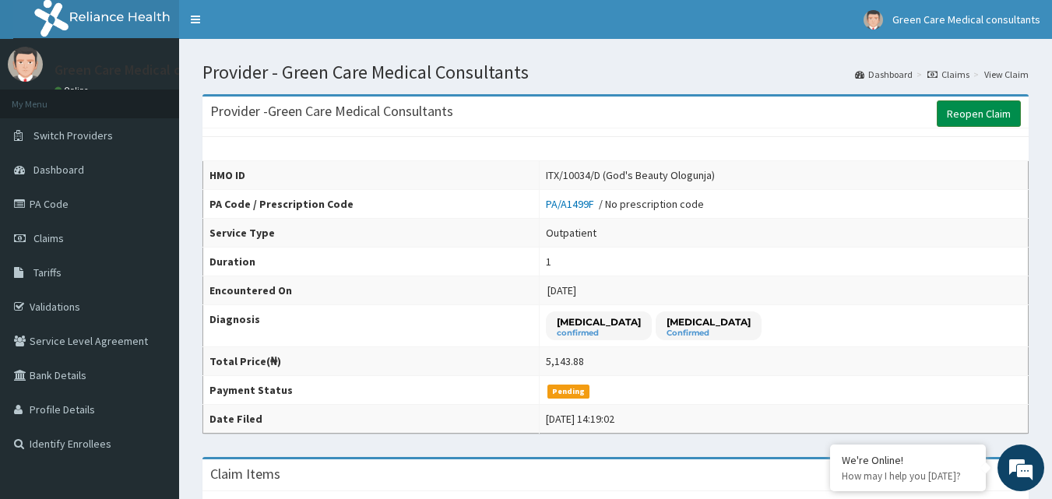
click at [974, 107] on link "Reopen Claim" at bounding box center [979, 113] width 84 height 26
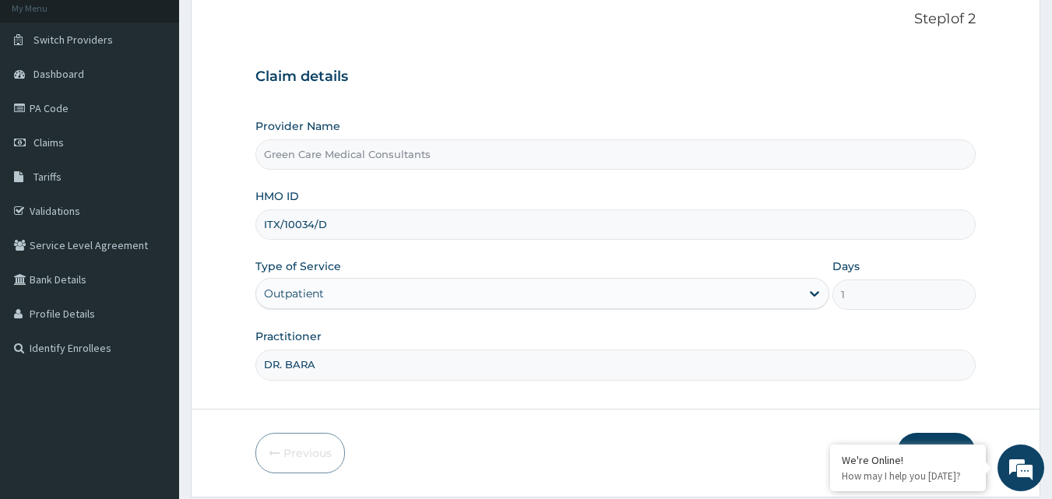
scroll to position [146, 0]
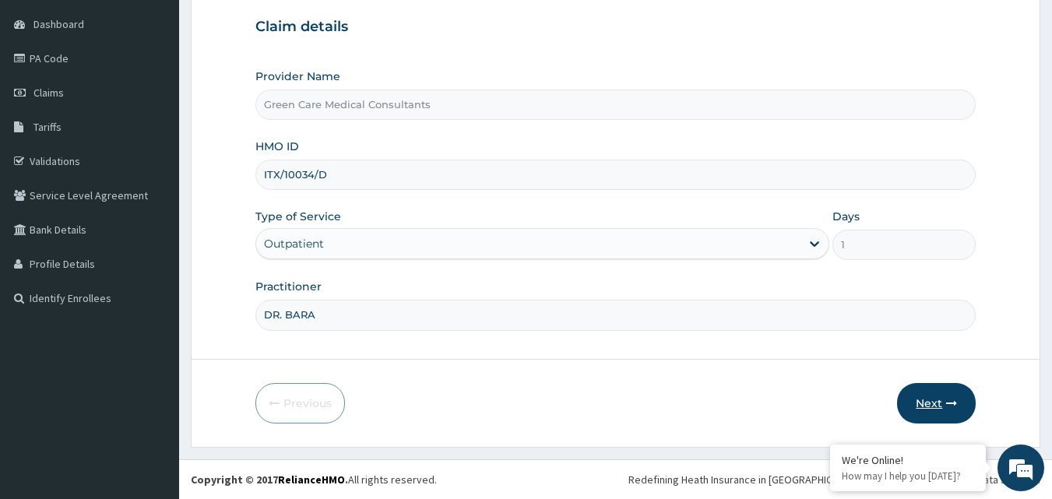
click at [934, 391] on button "Next" at bounding box center [936, 403] width 79 height 40
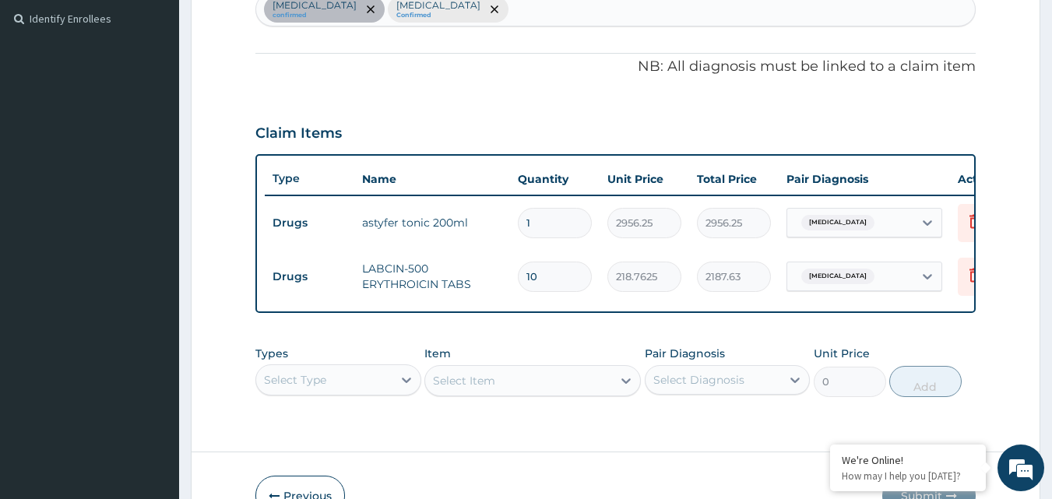
scroll to position [529, 0]
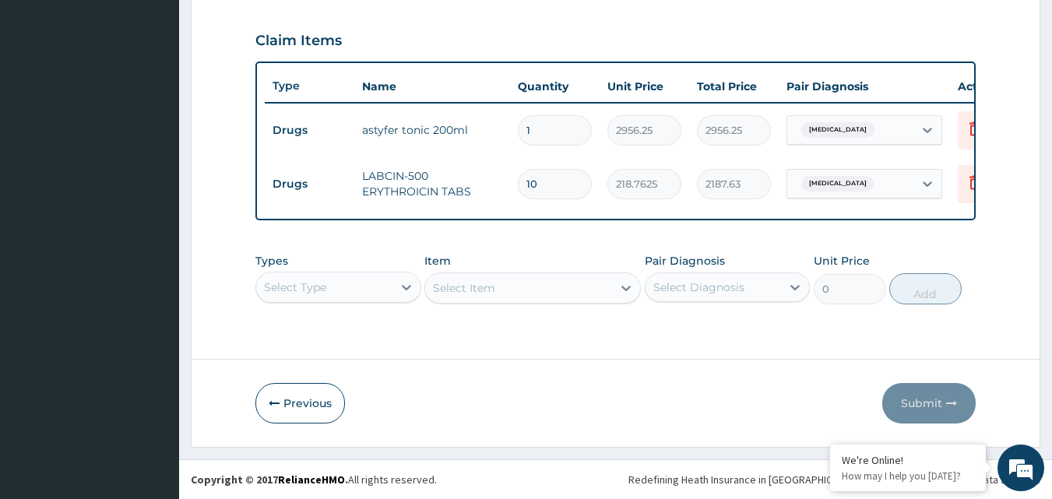
click at [319, 285] on div "Select Type" at bounding box center [338, 287] width 166 height 31
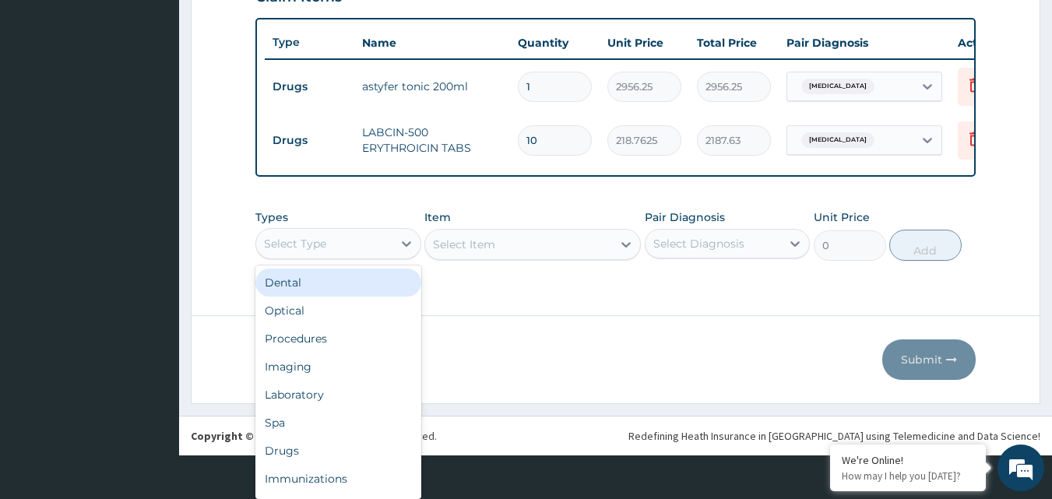
scroll to position [44, 0]
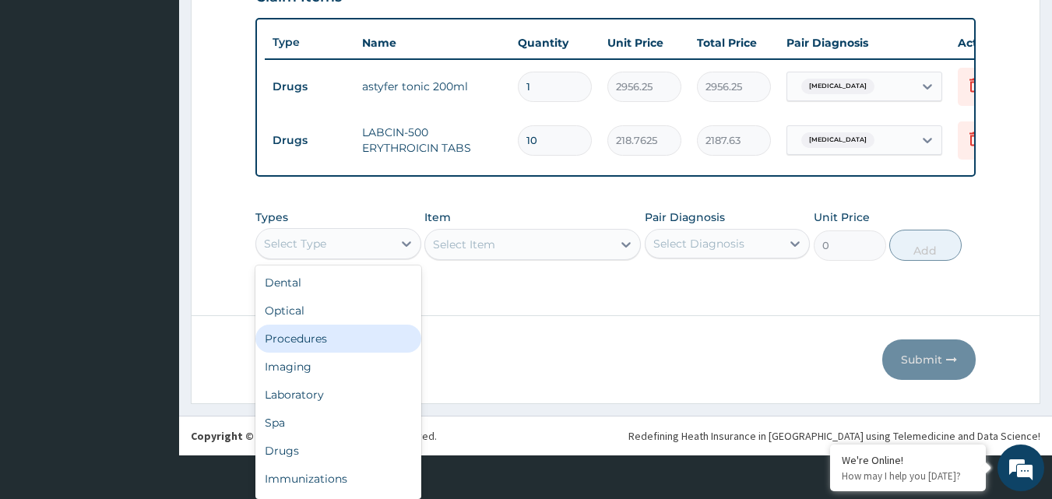
click at [308, 336] on div "Procedures" at bounding box center [338, 339] width 166 height 28
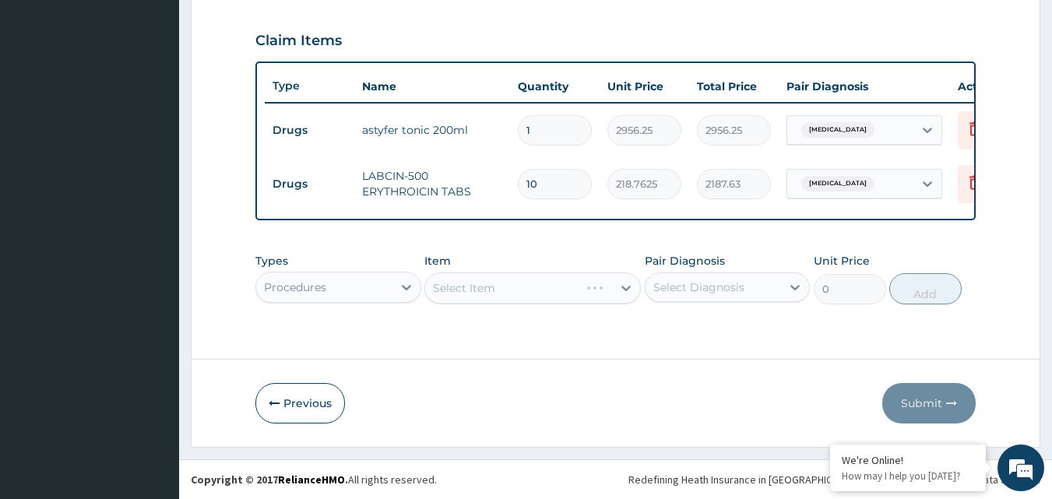
click at [479, 284] on div "Select Item" at bounding box center [532, 287] width 216 height 31
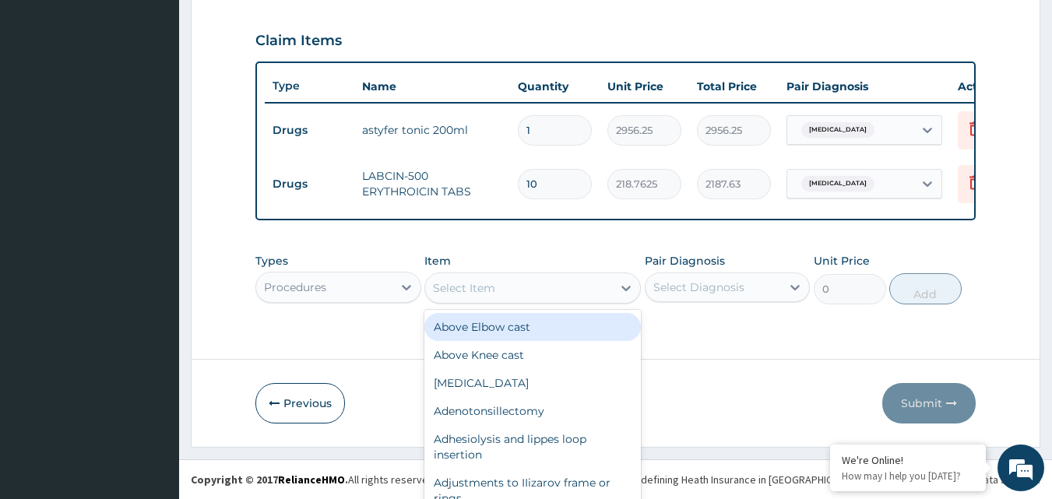
scroll to position [44, 0]
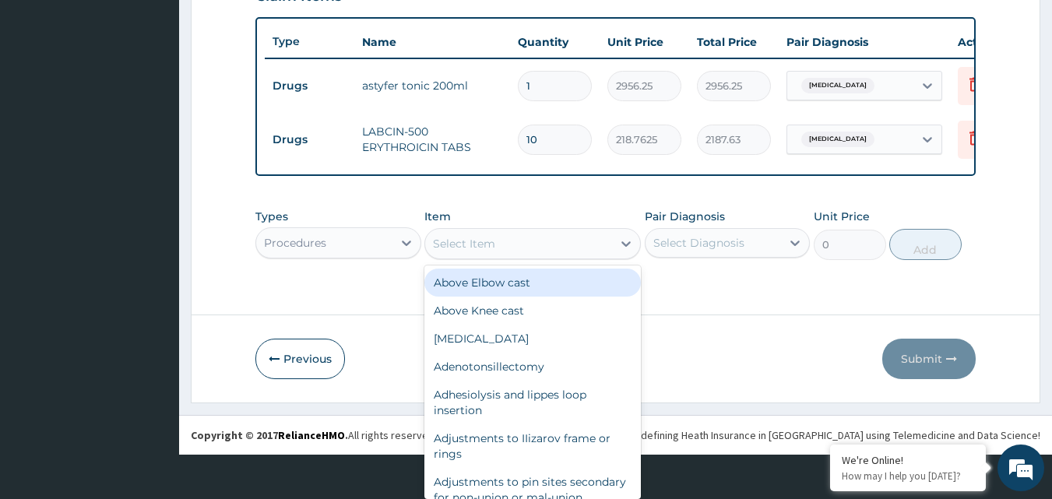
click at [469, 259] on div "option Above Elbow cast focused, 1 of 631. 631 results available. Use Up and Do…" at bounding box center [532, 243] width 216 height 31
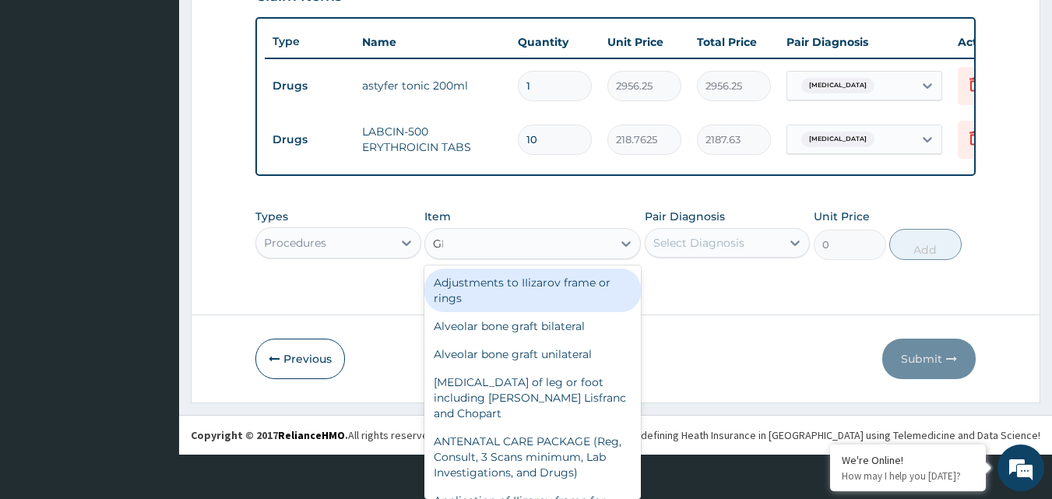
scroll to position [0, 0]
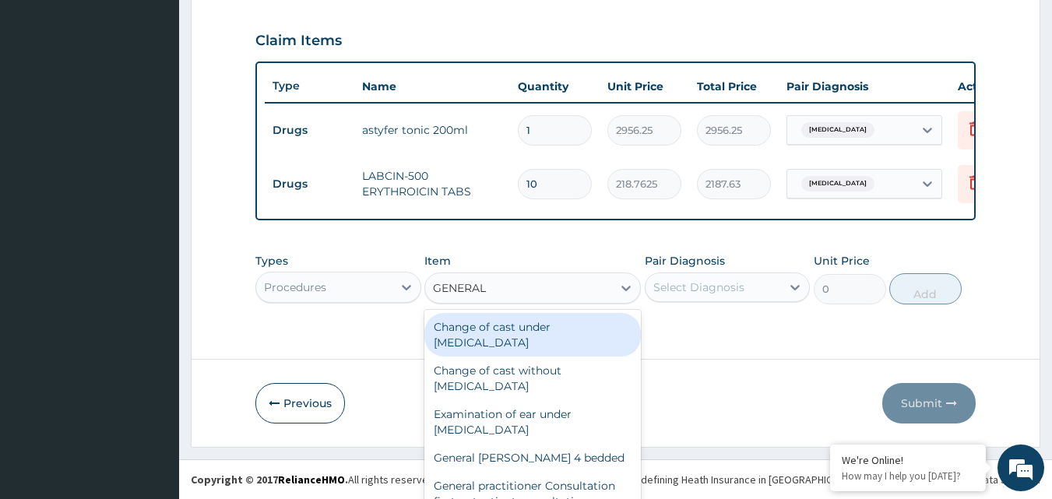
type input "GENERAL P"
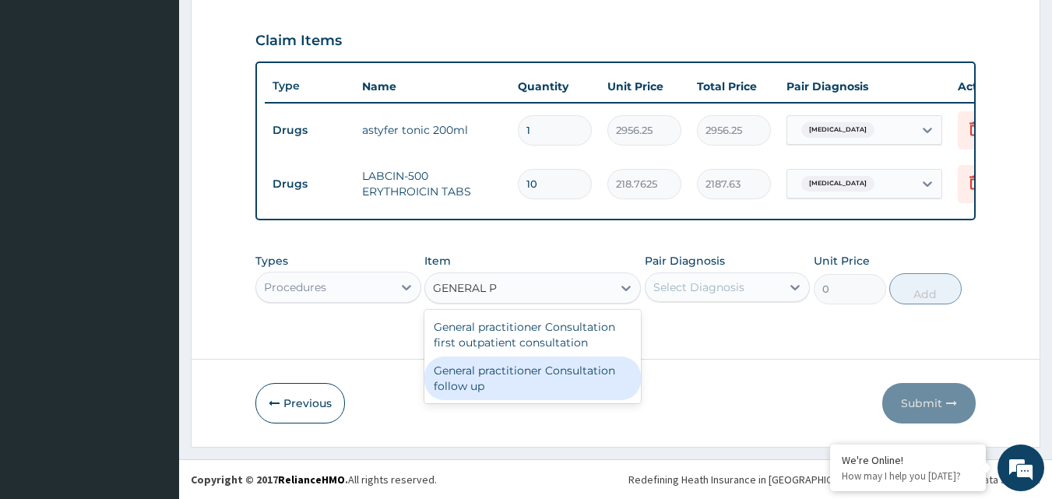
click at [547, 399] on div "General practitioner Consultation follow up" at bounding box center [532, 379] width 216 height 44
type input "2365"
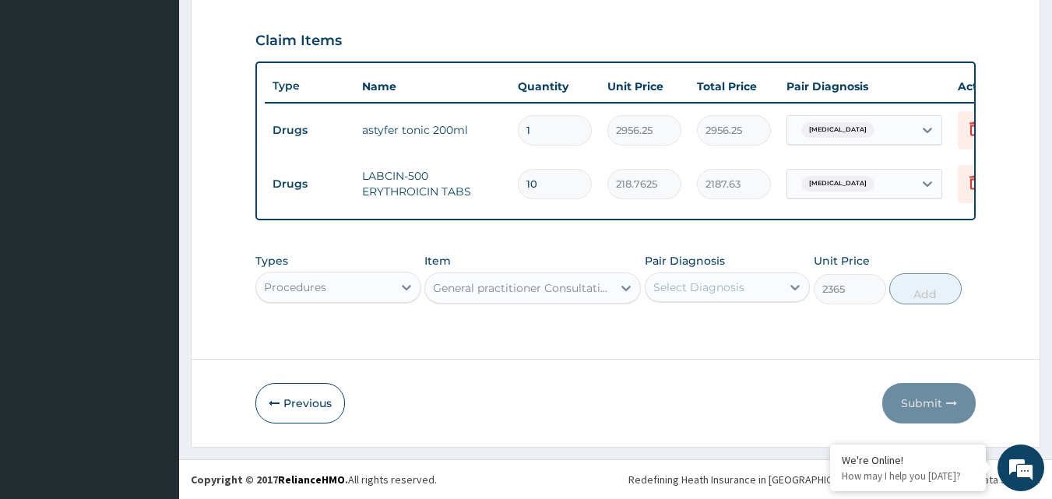
click at [719, 287] on div "Select Diagnosis" at bounding box center [698, 287] width 91 height 16
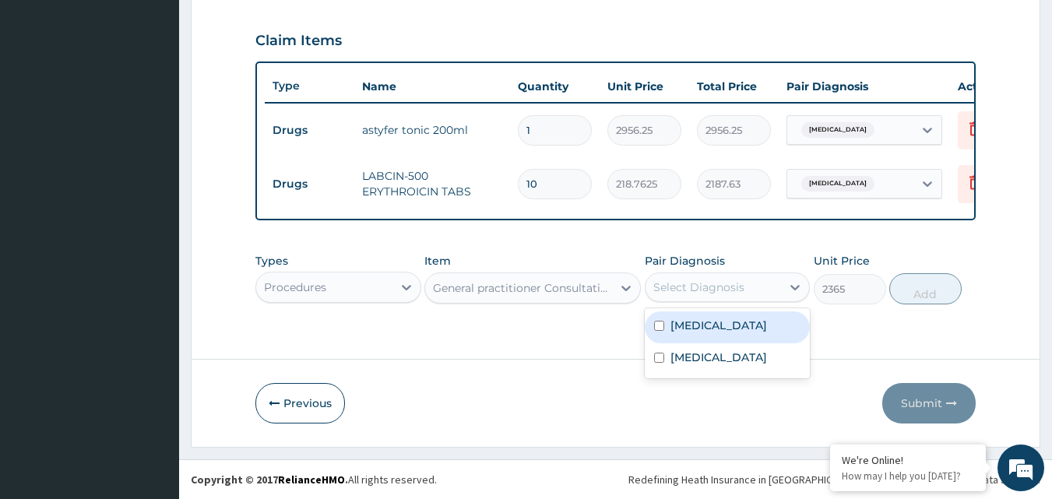
drag, startPoint x: 714, startPoint y: 337, endPoint x: 704, endPoint y: 361, distance: 26.2
click at [712, 339] on div "Anemia" at bounding box center [728, 327] width 166 height 32
checkbox input "true"
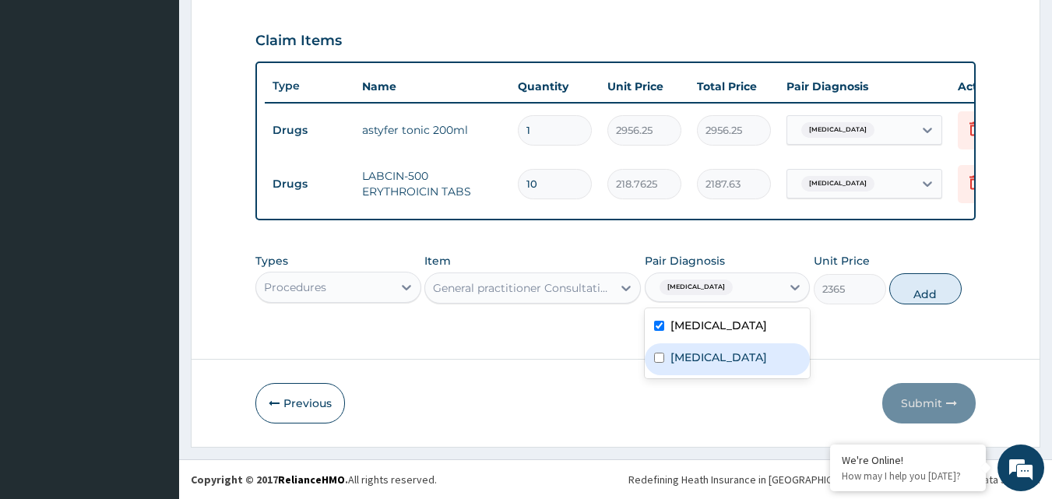
click at [704, 364] on label "Upper respiratory infection" at bounding box center [718, 358] width 97 height 16
checkbox input "true"
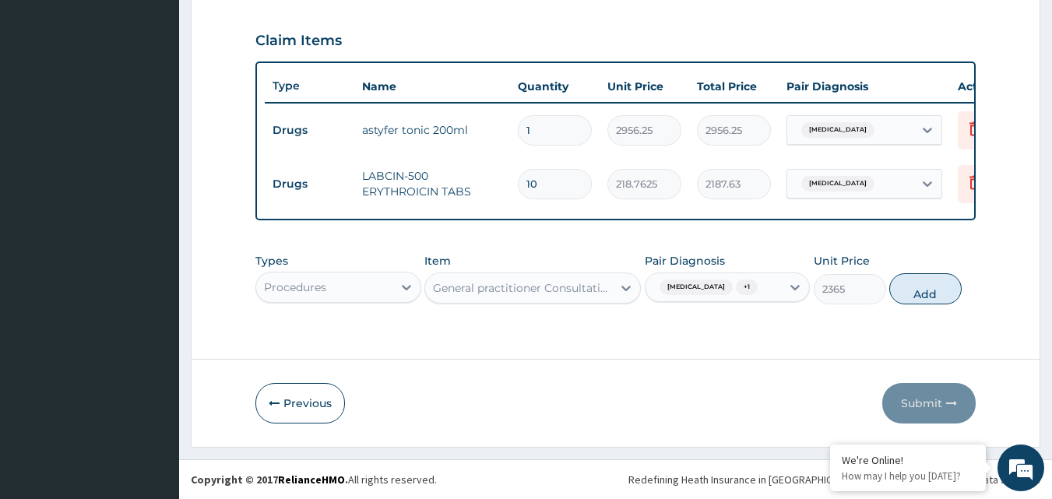
click at [911, 277] on button "Add" at bounding box center [925, 288] width 72 height 31
type input "0"
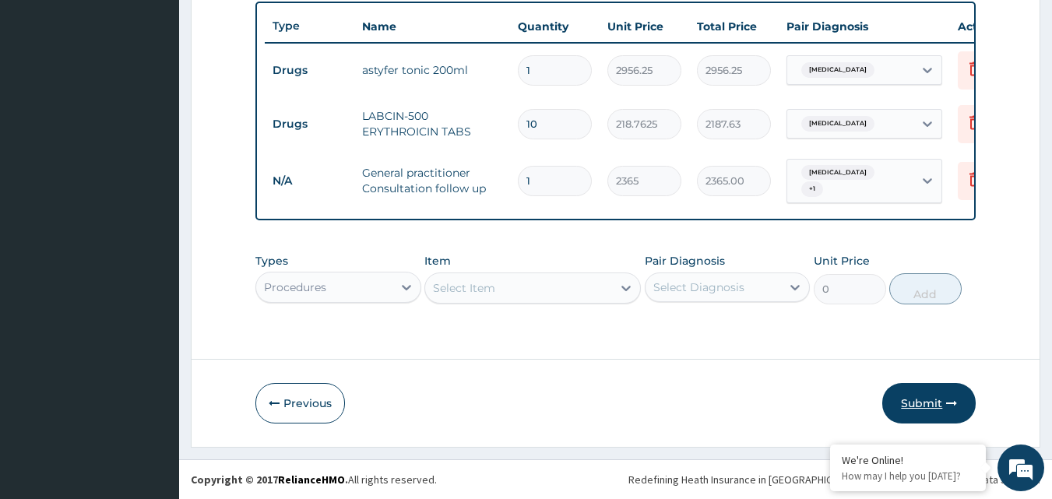
click at [908, 401] on button "Submit" at bounding box center [928, 403] width 93 height 40
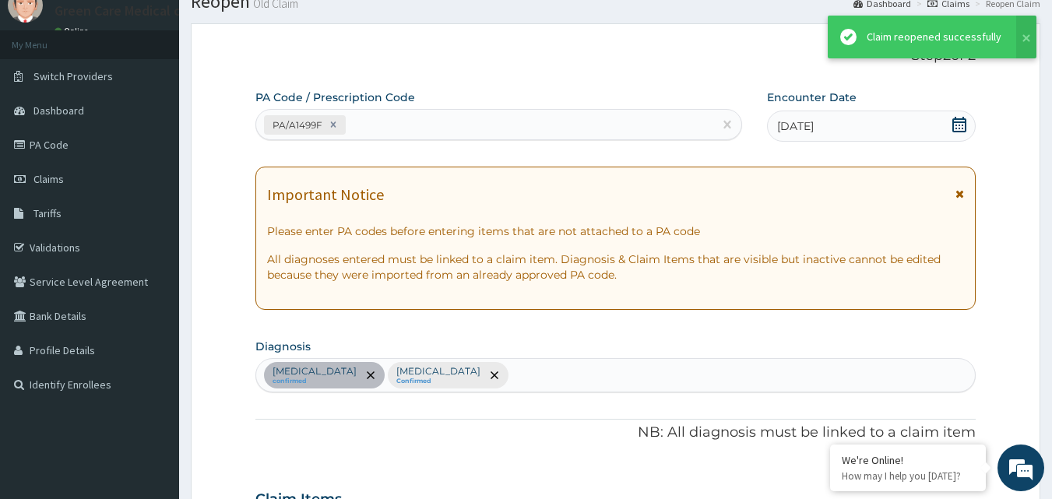
scroll to position [583, 0]
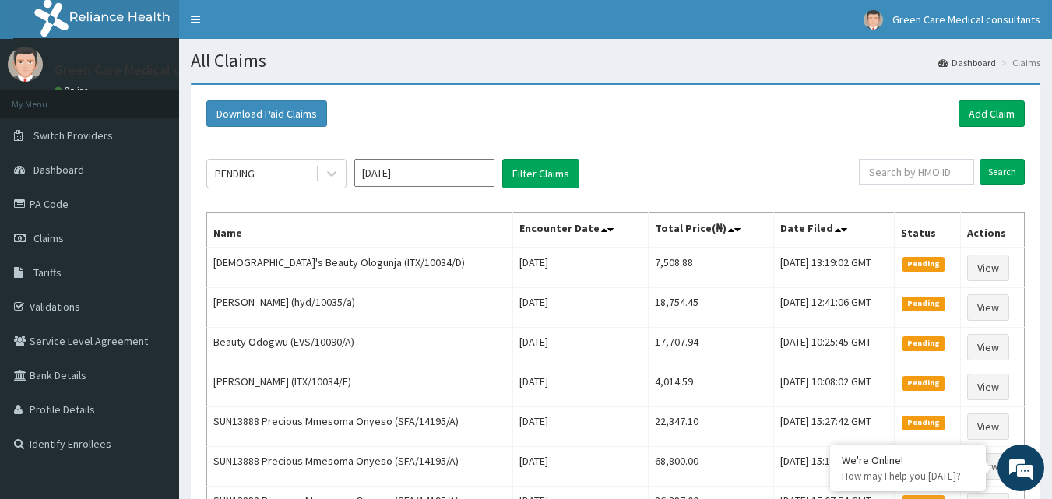
click at [532, 231] on th "Encounter Date" at bounding box center [580, 231] width 135 height 36
